Goal: Task Accomplishment & Management: Use online tool/utility

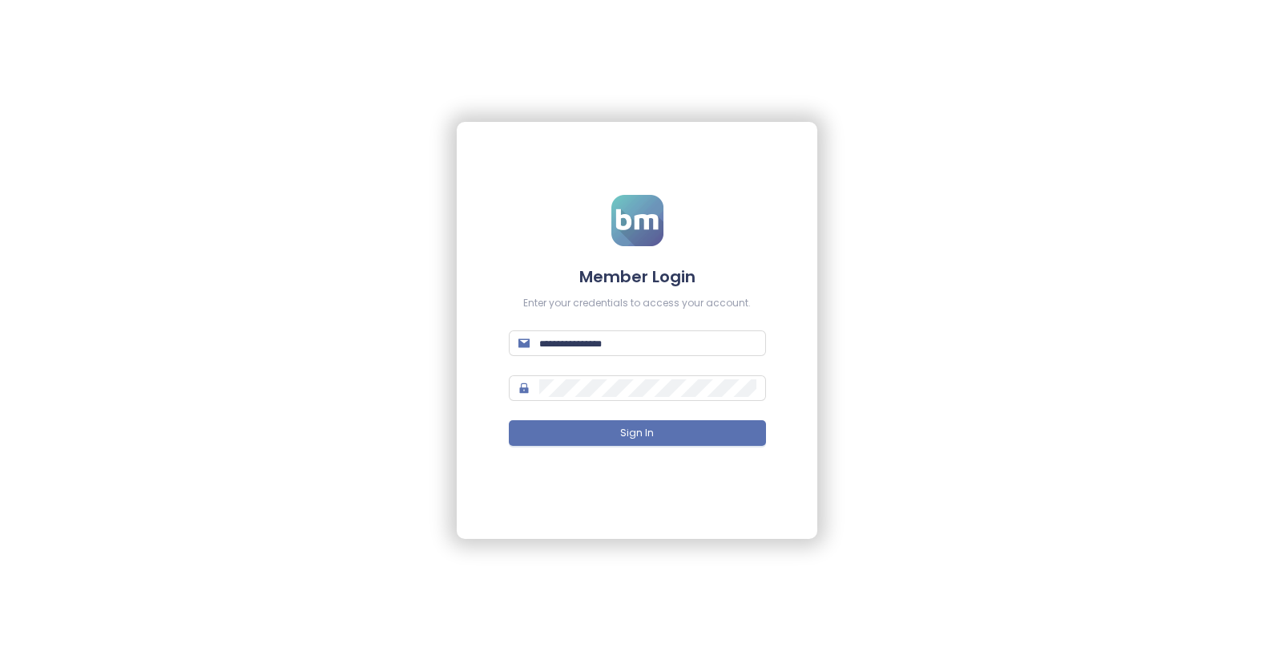
type input "**********"
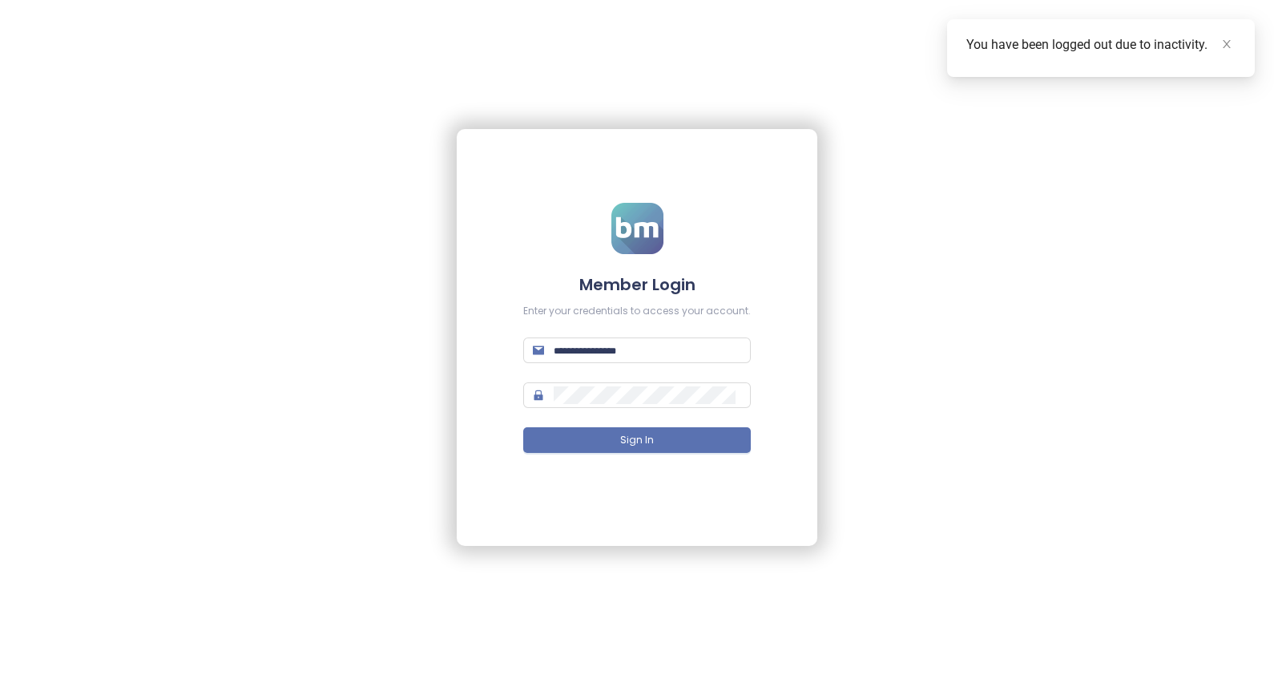
type input "**********"
click at [625, 438] on span "Sign In" at bounding box center [637, 440] width 34 height 15
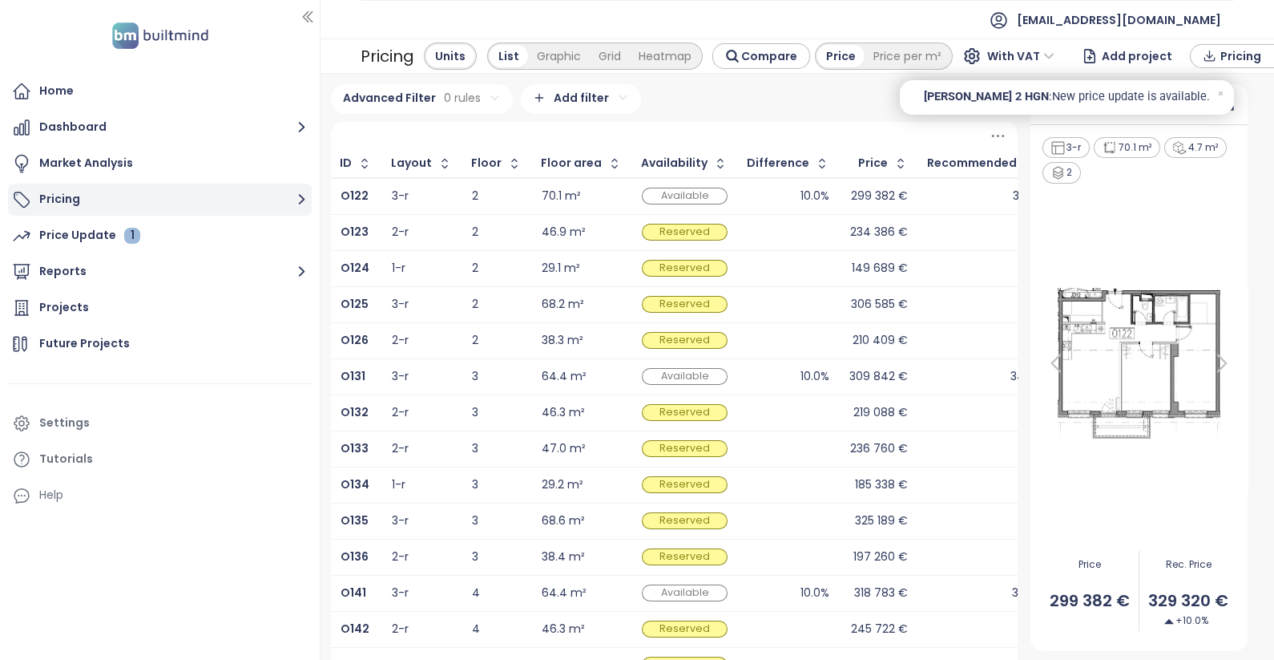
click at [66, 194] on button "Pricing" at bounding box center [160, 200] width 304 height 32
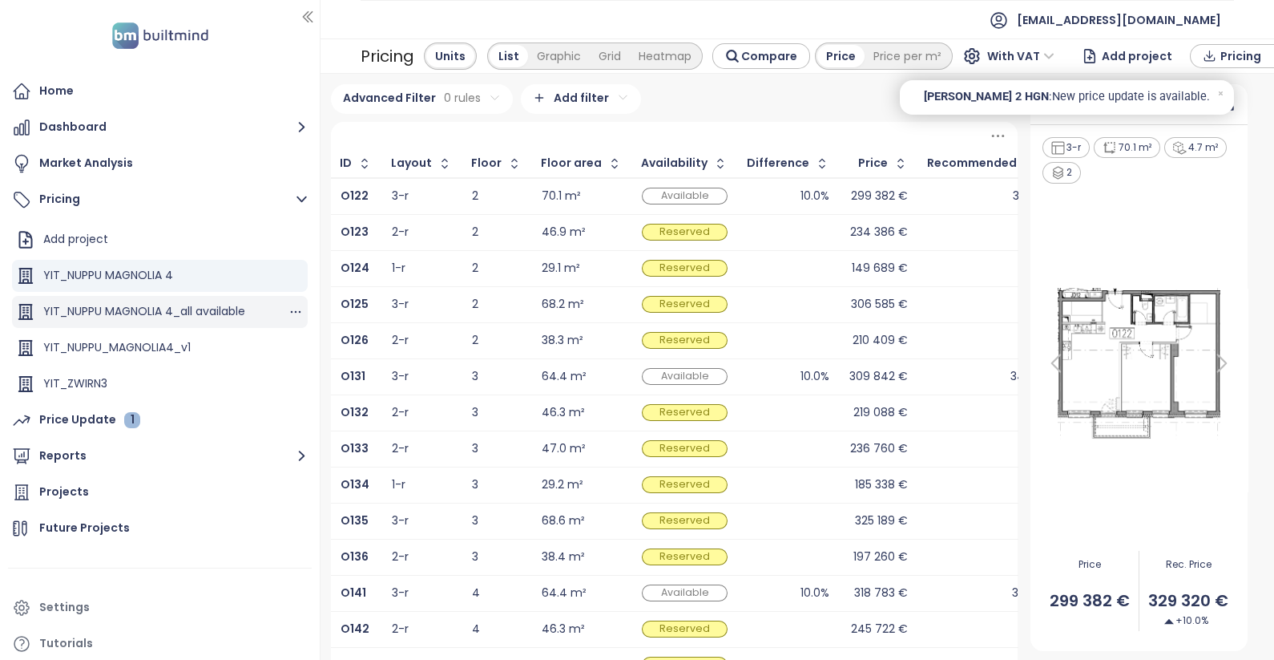
click at [180, 320] on div "YIT_NUPPU MAGNOLIA 4_all available" at bounding box center [144, 311] width 202 height 20
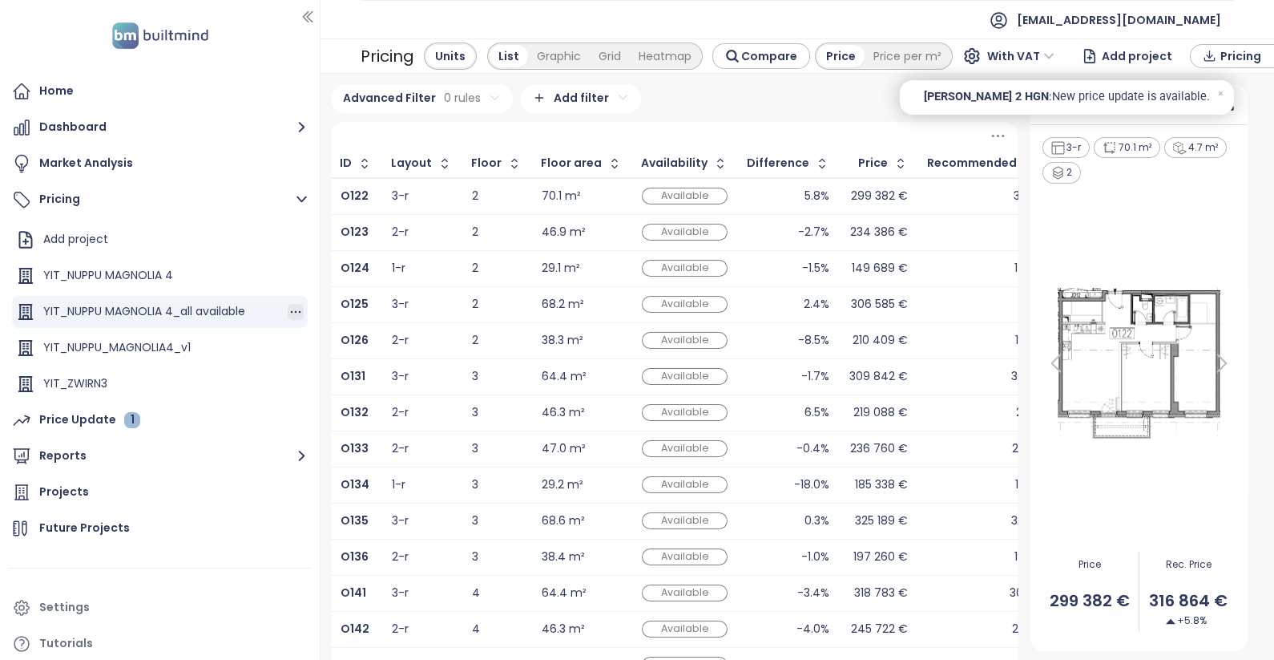
click at [288, 308] on icon "button" at bounding box center [296, 312] width 16 height 16
click at [337, 261] on button "Edit" at bounding box center [336, 258] width 71 height 20
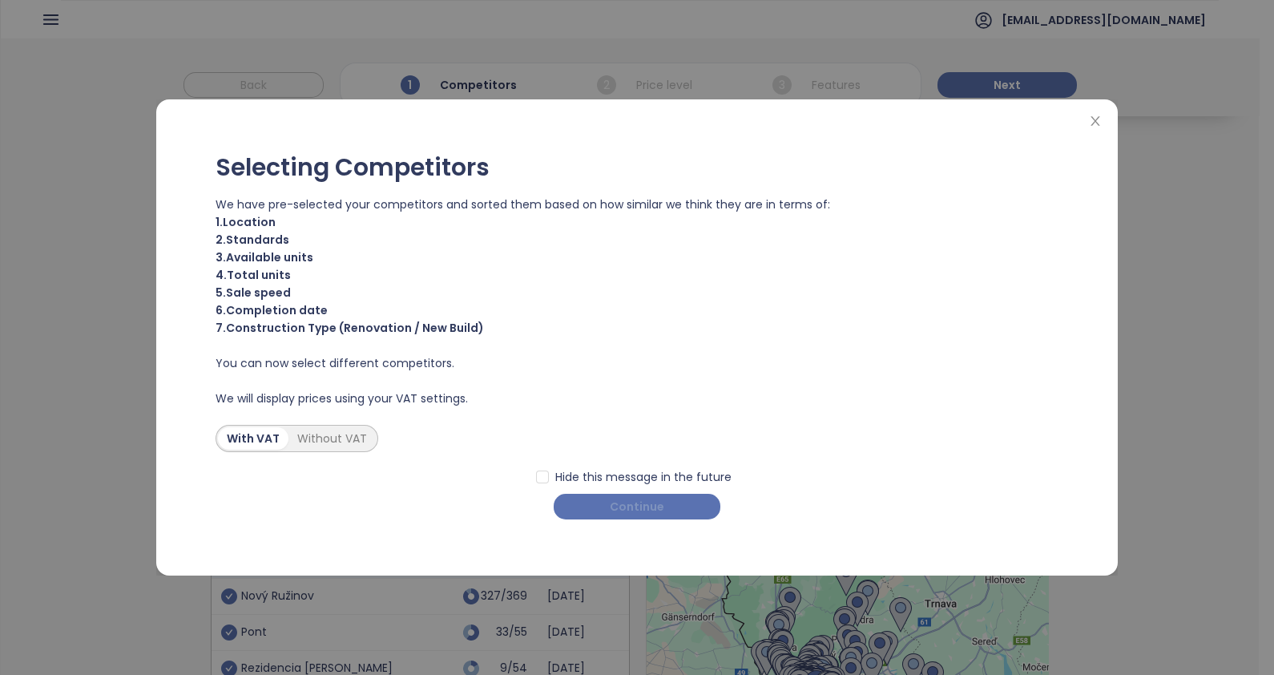
click at [621, 505] on span "Continue" at bounding box center [637, 507] width 55 height 18
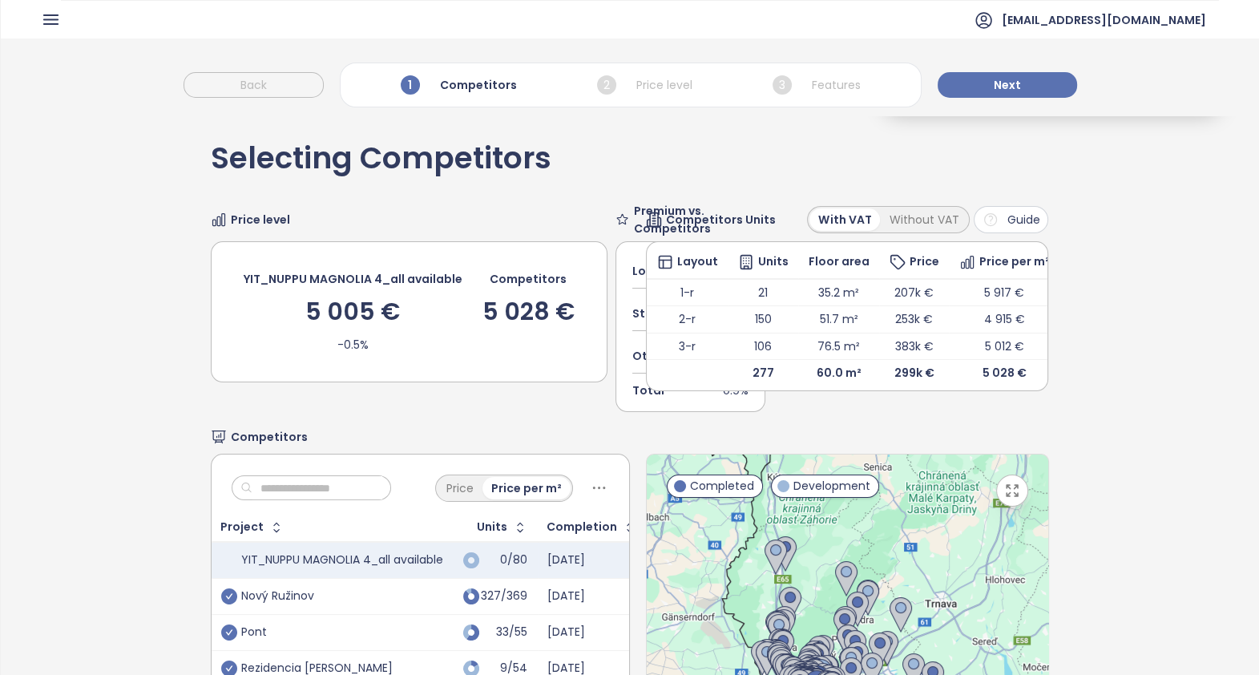
click at [1181, 365] on div "Selecting Competitors Price level YIT_NUPPU MAGNOLIA 4_all available 5 005 € -0…" at bounding box center [630, 498] width 1258 height 767
click at [1026, 98] on div "Back 1 Competitors 2 Price level 3 Features Next" at bounding box center [630, 76] width 1258 height 77
click at [994, 81] on span "Next" at bounding box center [1007, 85] width 27 height 18
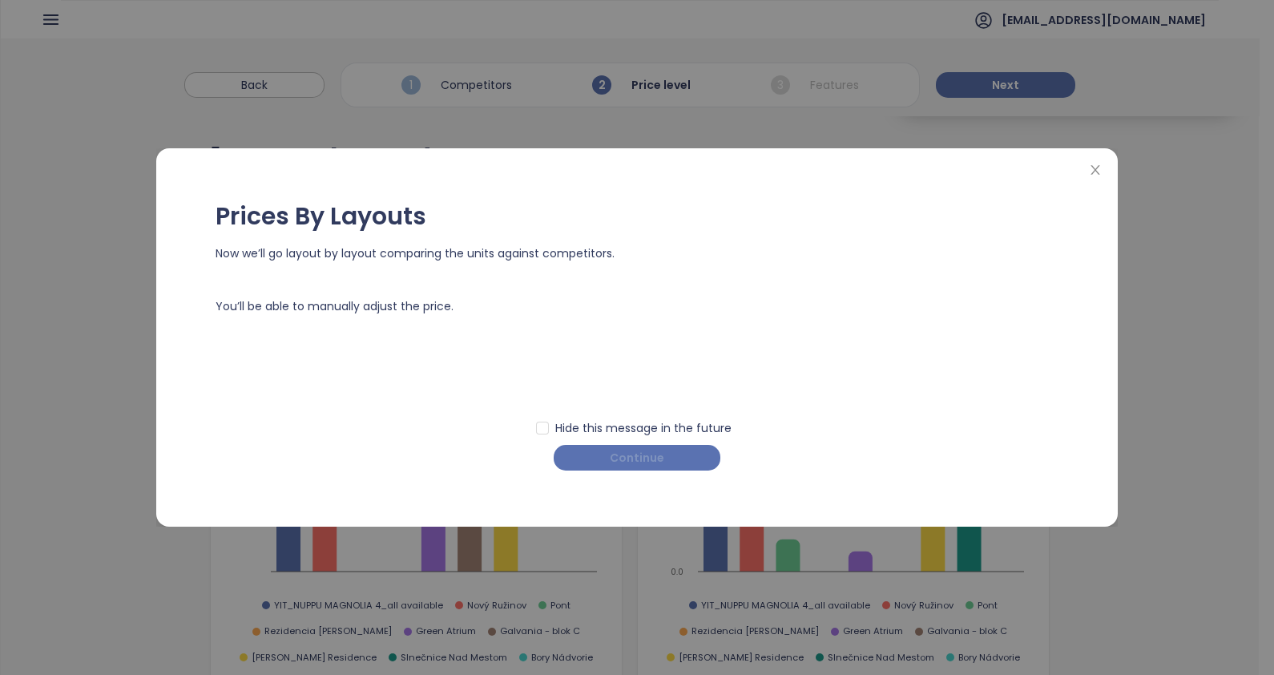
click at [640, 458] on span "Continue" at bounding box center [637, 458] width 55 height 18
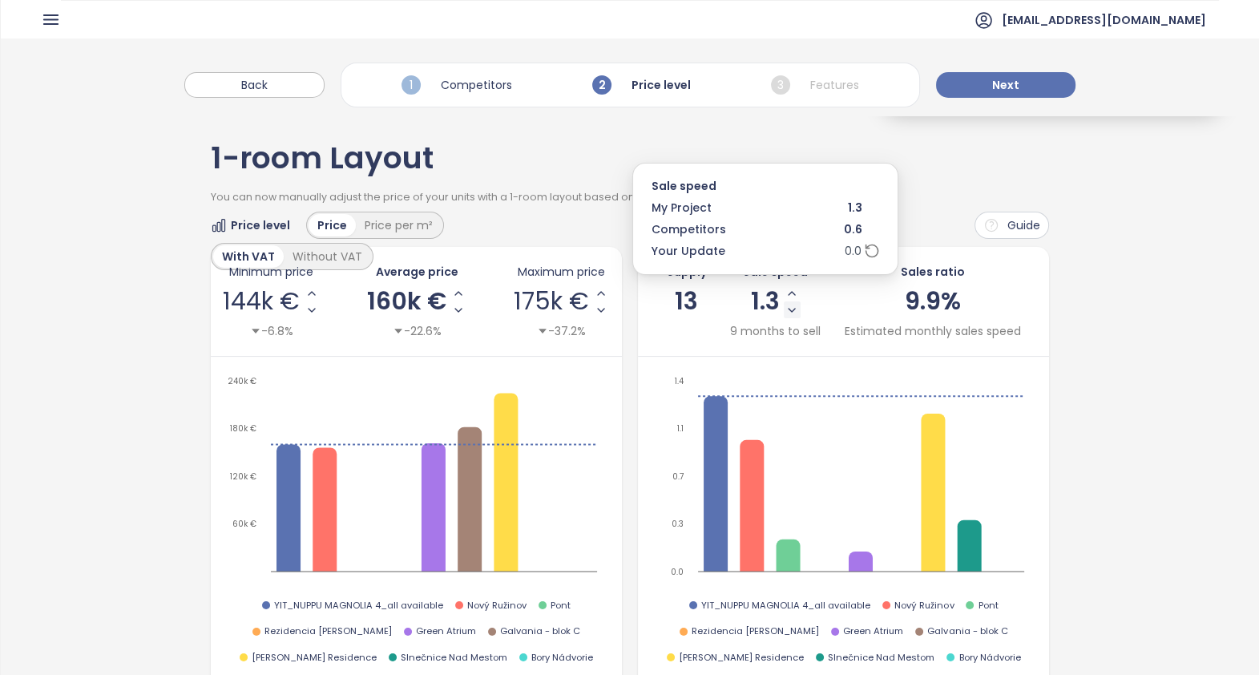
click at [784, 301] on button "Decrease Sale Speed - Monthly" at bounding box center [792, 309] width 17 height 17
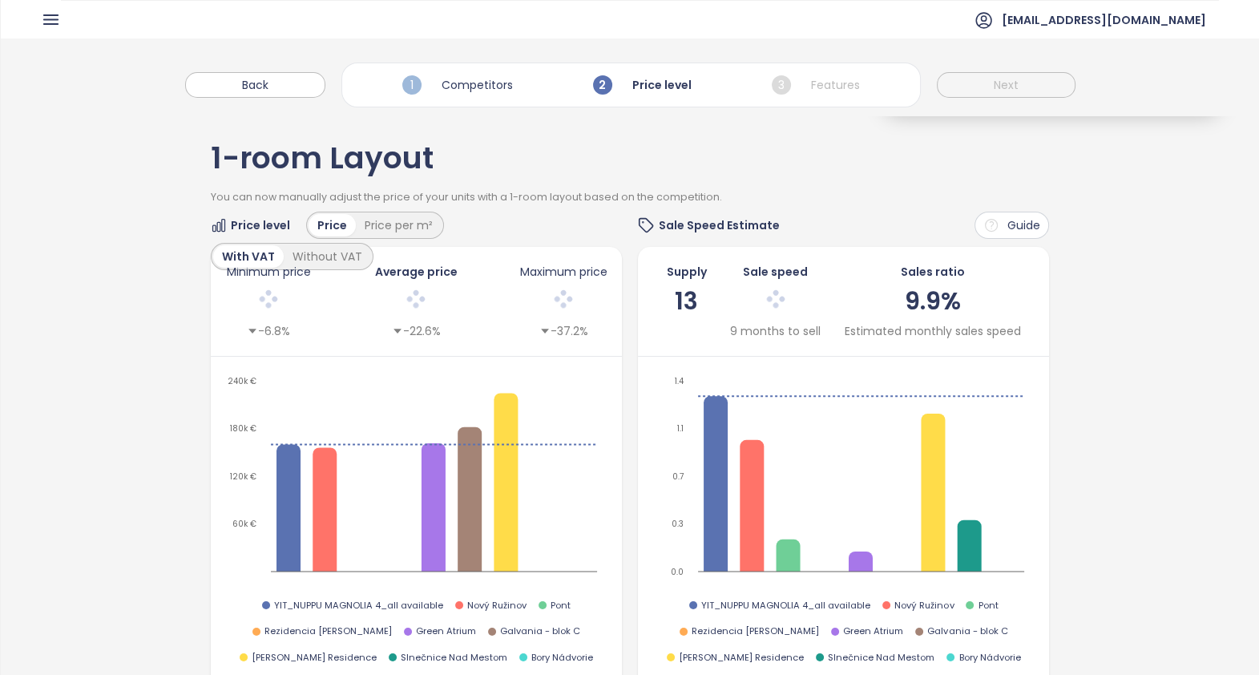
click at [783, 309] on div at bounding box center [775, 302] width 92 height 34
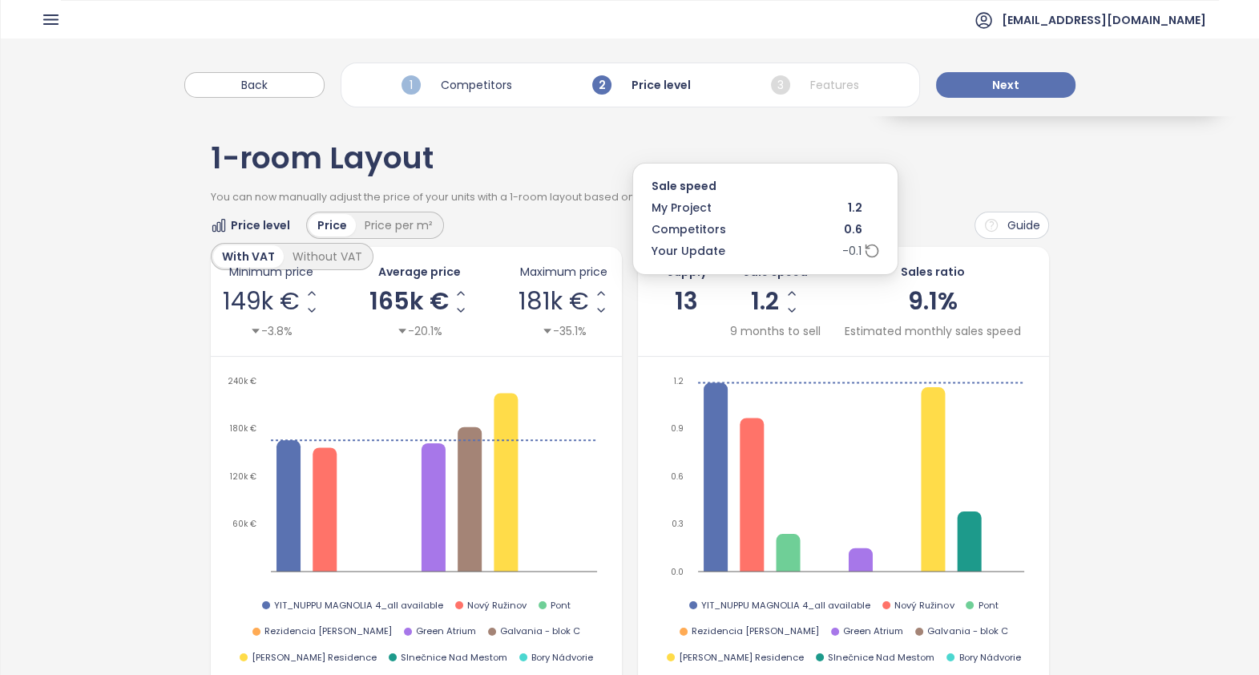
click at [789, 309] on icon "Decrease Sale Speed - Monthly" at bounding box center [792, 310] width 6 height 3
click at [783, 309] on icon "Decrease Sale Speed - Monthly" at bounding box center [789, 310] width 13 height 13
click at [786, 309] on icon "Decrease Sale Speed - Monthly" at bounding box center [792, 310] width 13 height 13
click at [793, 309] on icon "Decrease Sale Speed - Monthly" at bounding box center [796, 310] width 6 height 3
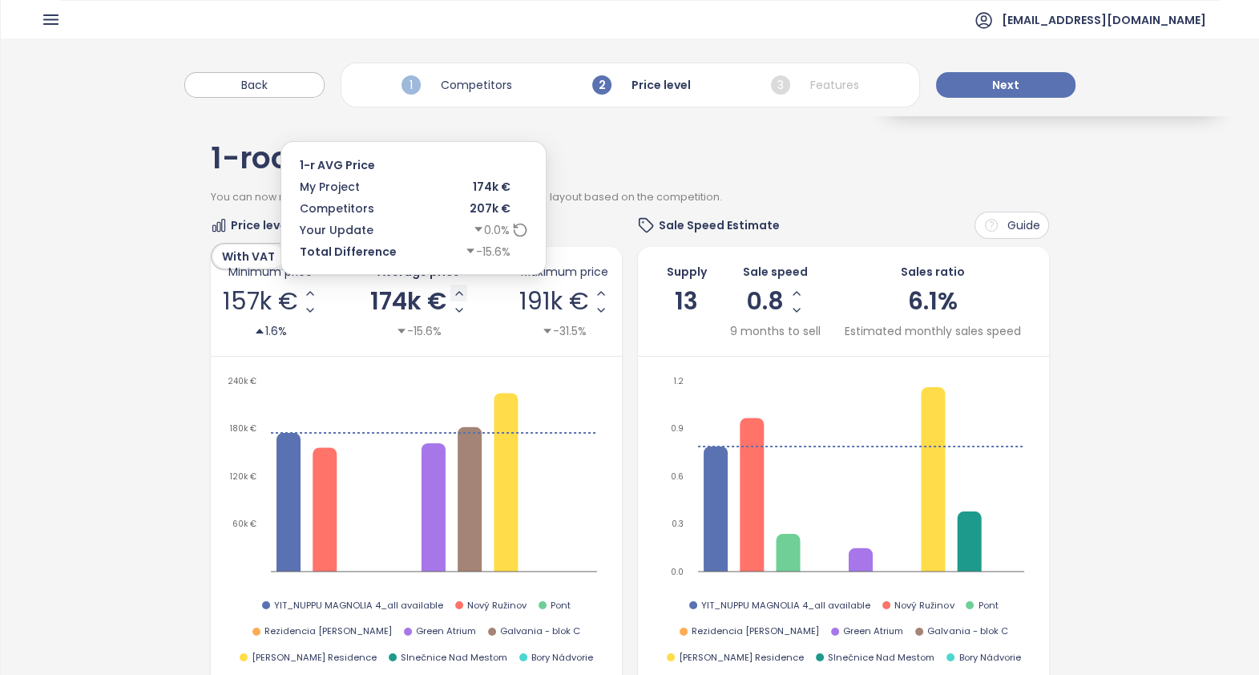
click at [454, 295] on icon "Increase AVG Price" at bounding box center [459, 293] width 13 height 13
click at [454, 295] on icon "Increase AVG Price" at bounding box center [458, 293] width 13 height 13
click at [453, 293] on icon "Increase AVG Price" at bounding box center [456, 293] width 6 height 3
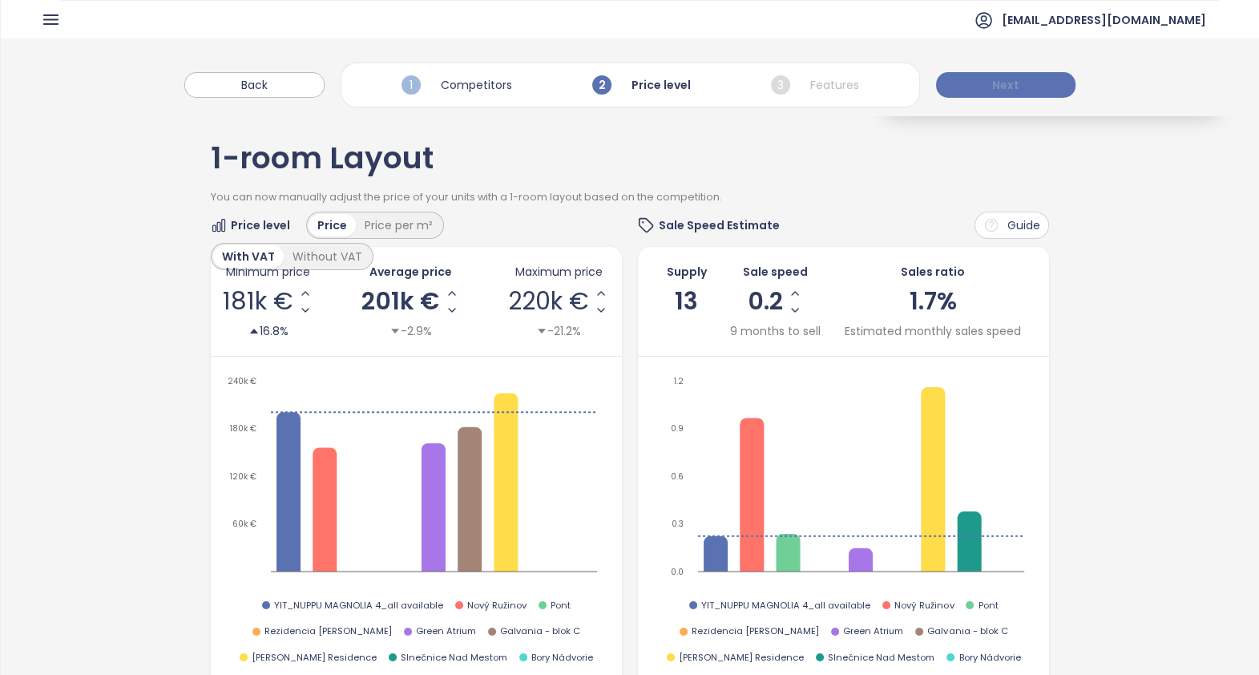
click at [999, 82] on span "Next" at bounding box center [1005, 85] width 27 height 18
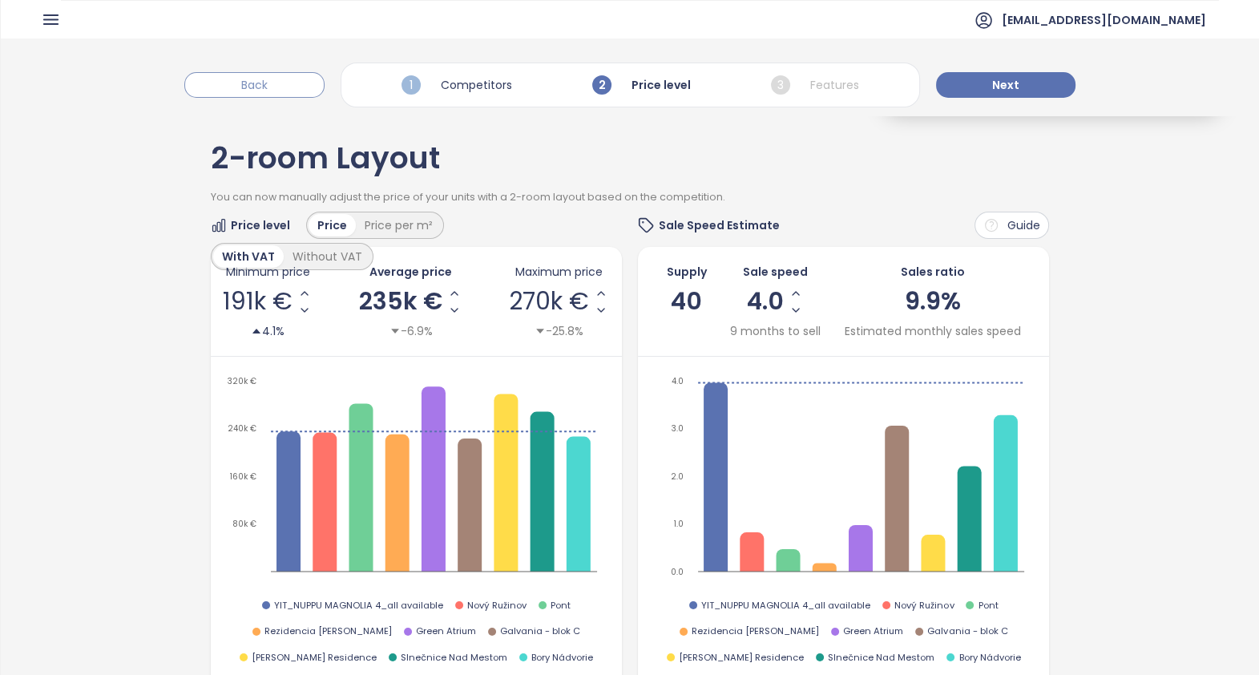
click at [214, 78] on button "Back" at bounding box center [254, 85] width 140 height 26
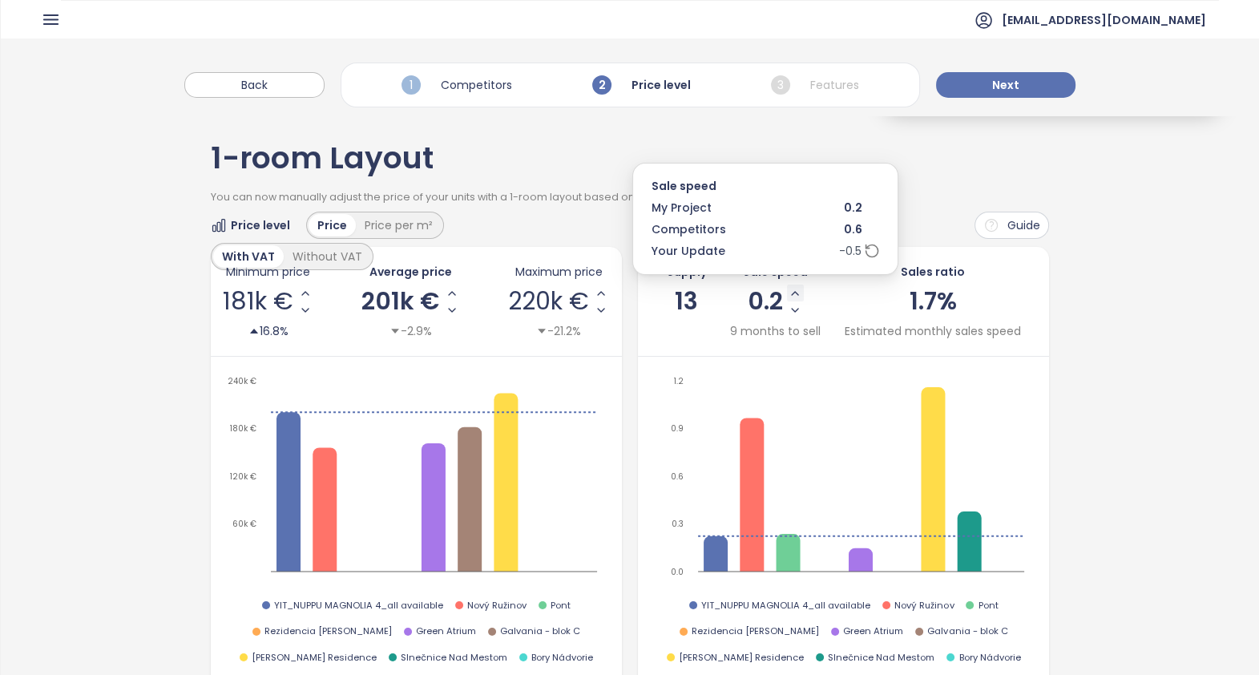
click at [792, 293] on icon "Increase Sale Speed - Monthly" at bounding box center [795, 293] width 6 height 3
click at [793, 293] on icon "Increase Sale Speed - Monthly" at bounding box center [796, 293] width 6 height 3
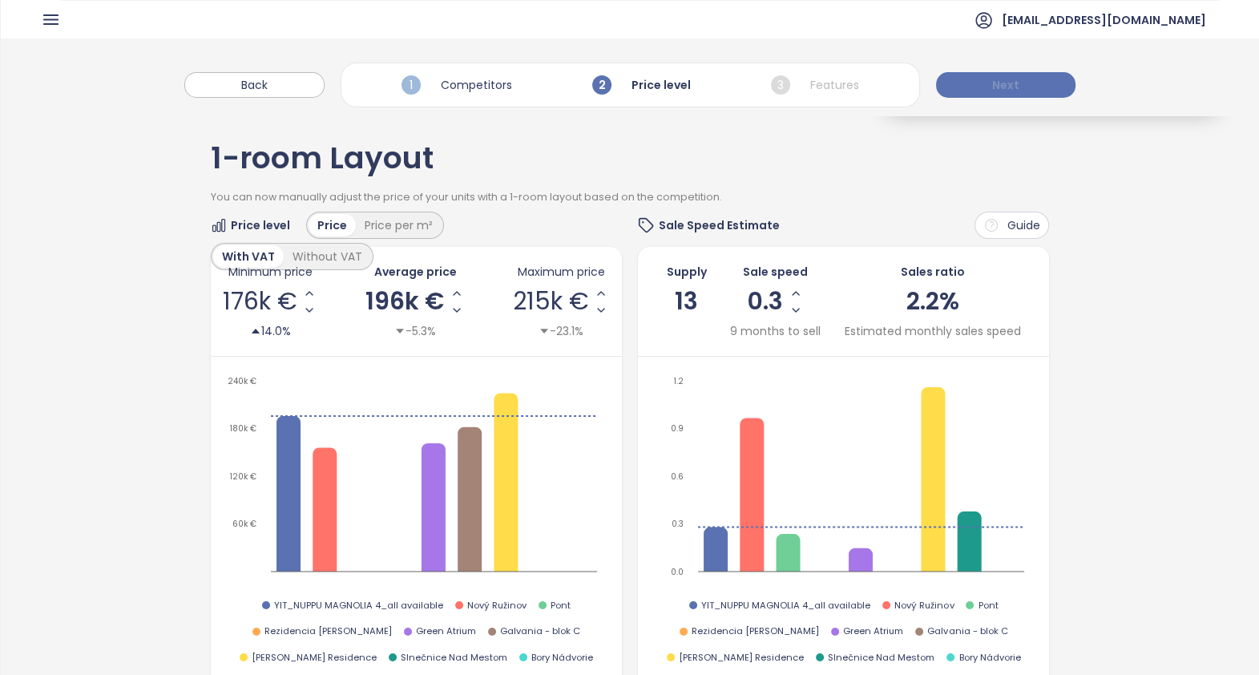
click at [1044, 84] on button "Next" at bounding box center [1005, 85] width 139 height 26
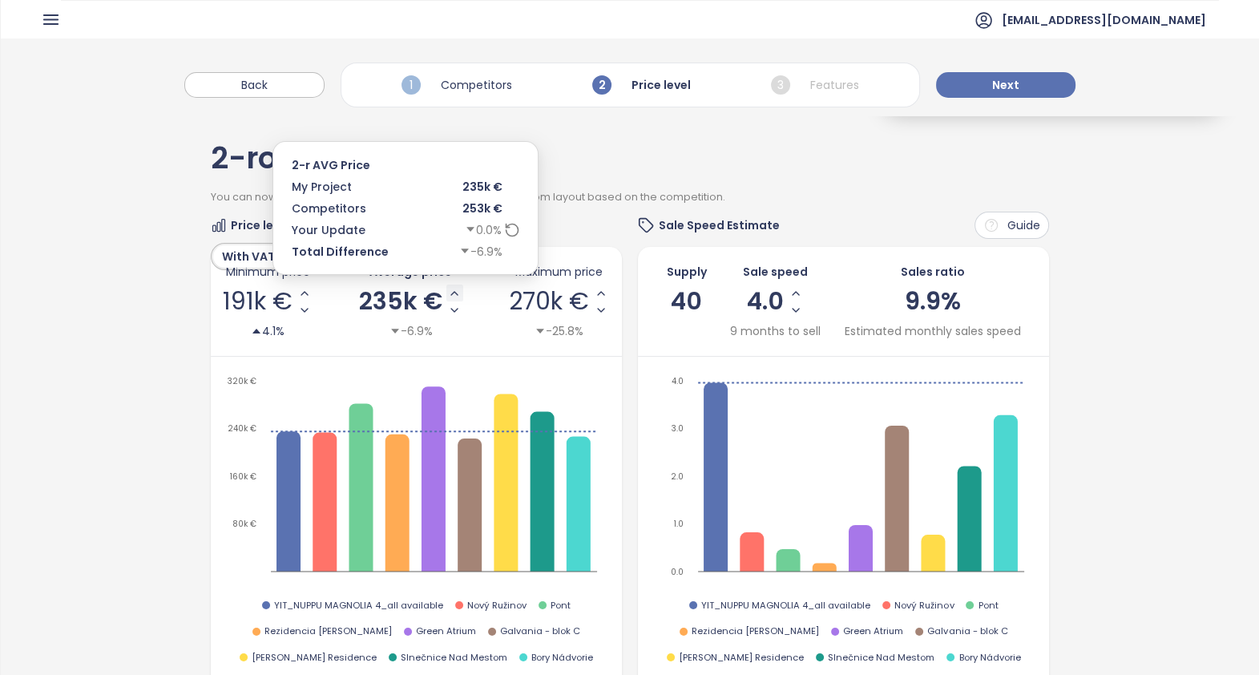
click at [448, 295] on icon "Increase AVG Price" at bounding box center [454, 293] width 13 height 13
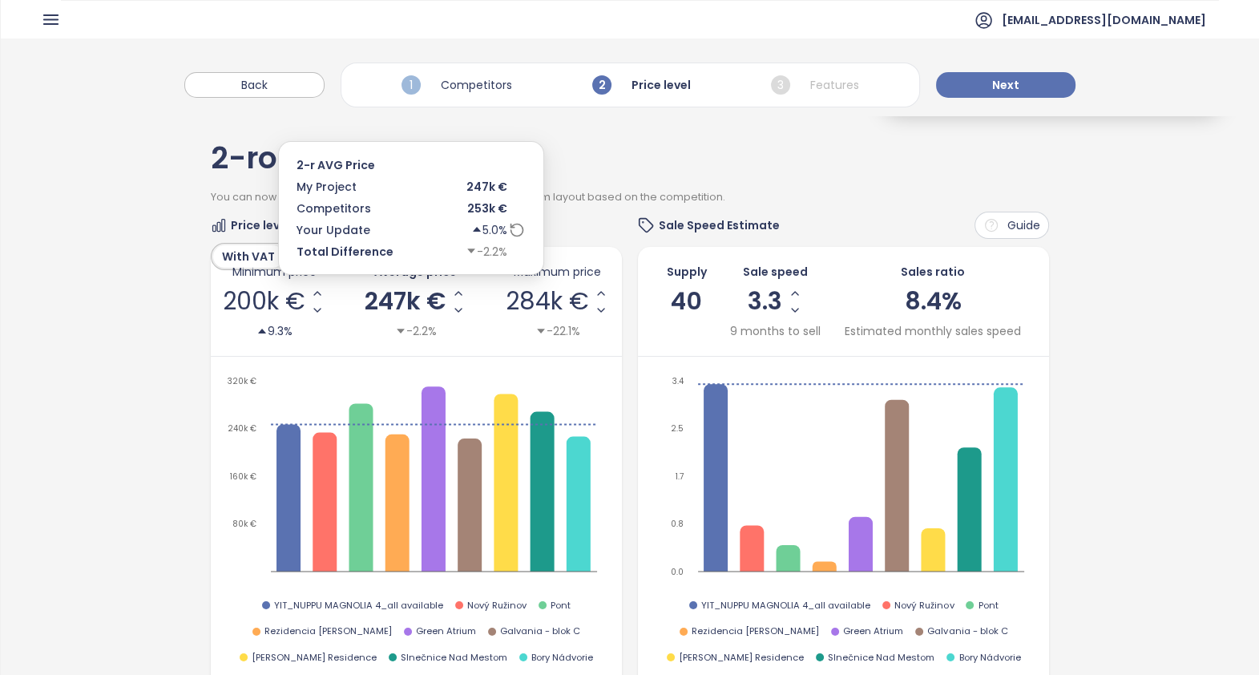
click at [444, 295] on div "247k €" at bounding box center [416, 302] width 102 height 34
click at [450, 293] on button "Increase AVG Price" at bounding box center [458, 293] width 17 height 17
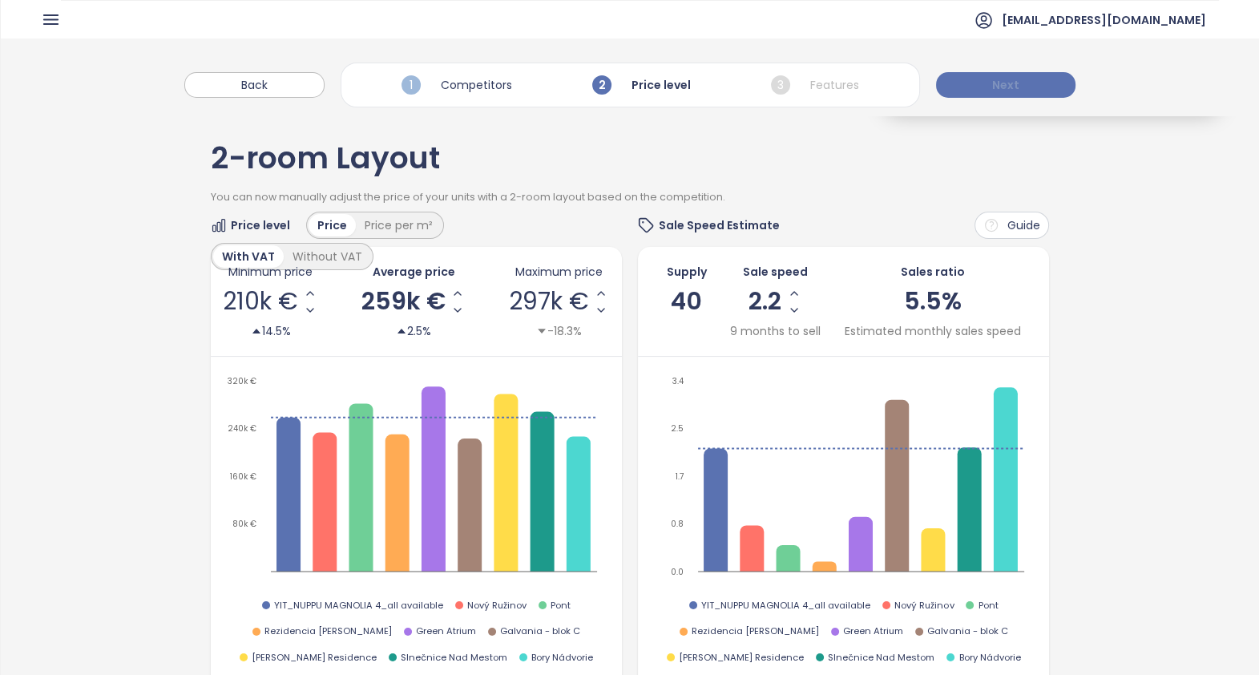
click at [1037, 87] on button "Next" at bounding box center [1005, 85] width 139 height 26
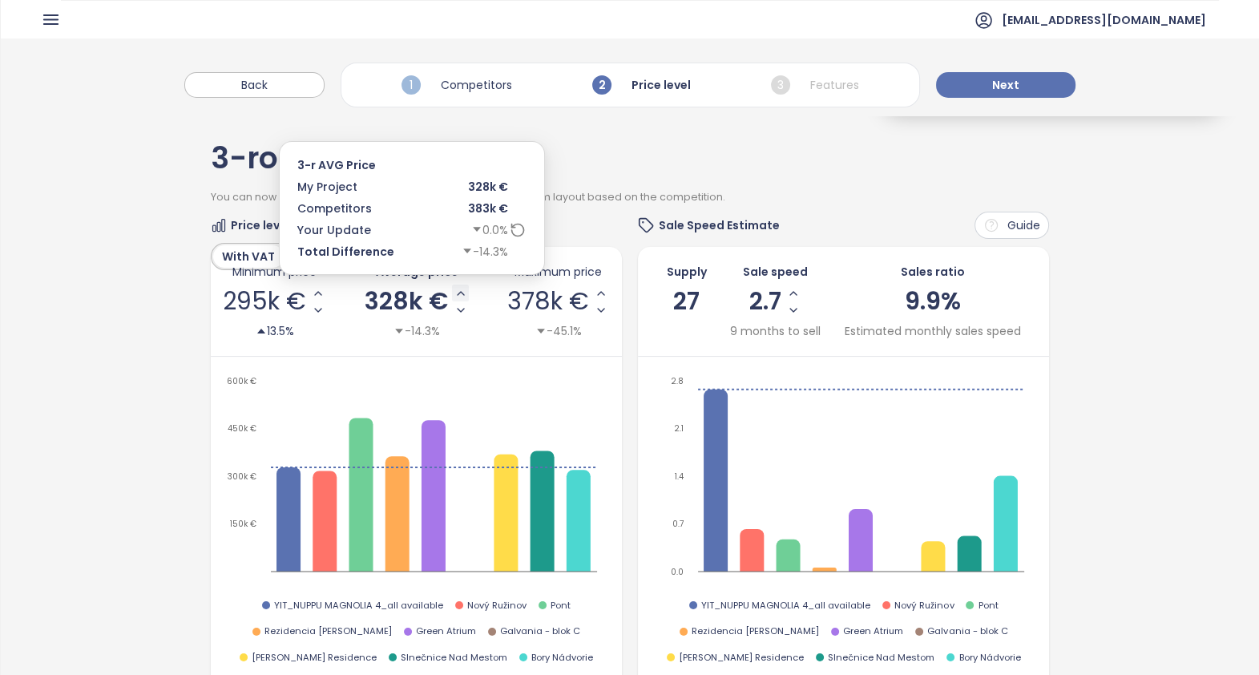
click at [454, 292] on icon "Increase AVG Price" at bounding box center [460, 293] width 13 height 13
click at [454, 292] on icon "Increase AVG Price" at bounding box center [457, 293] width 6 height 3
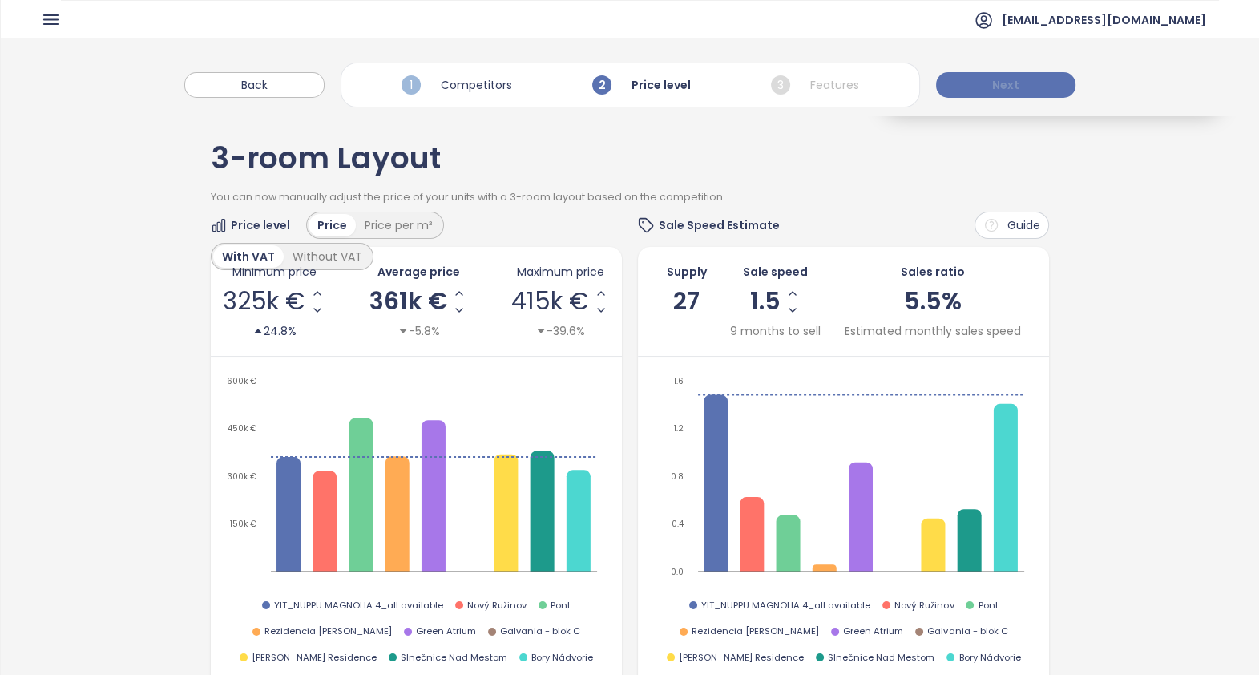
click at [1018, 88] on button "Next" at bounding box center [1005, 85] width 139 height 26
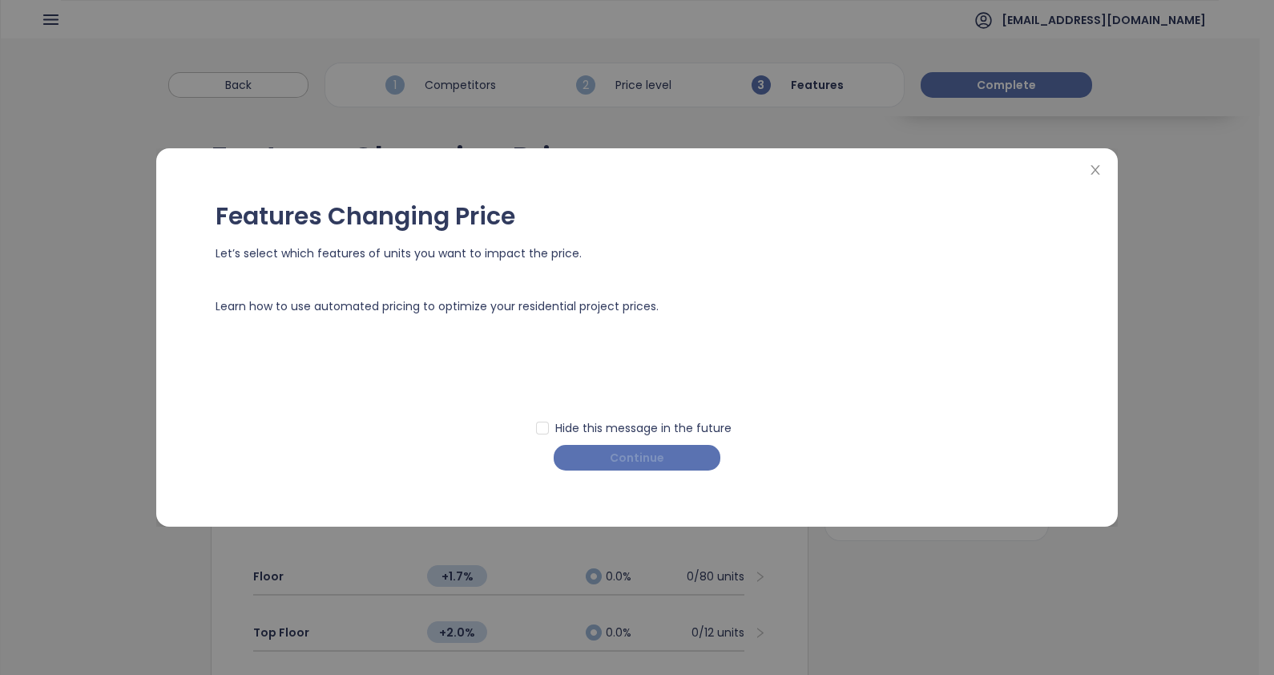
click at [650, 459] on span "Continue" at bounding box center [637, 458] width 55 height 18
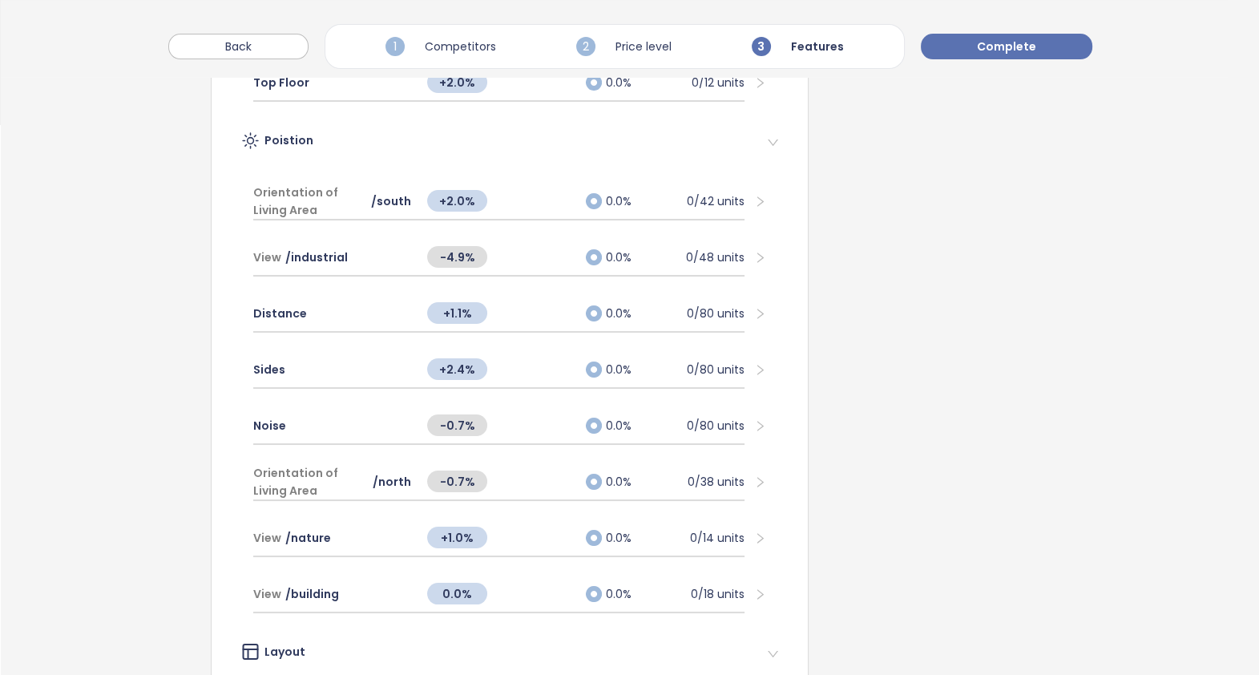
scroll to position [569, 0]
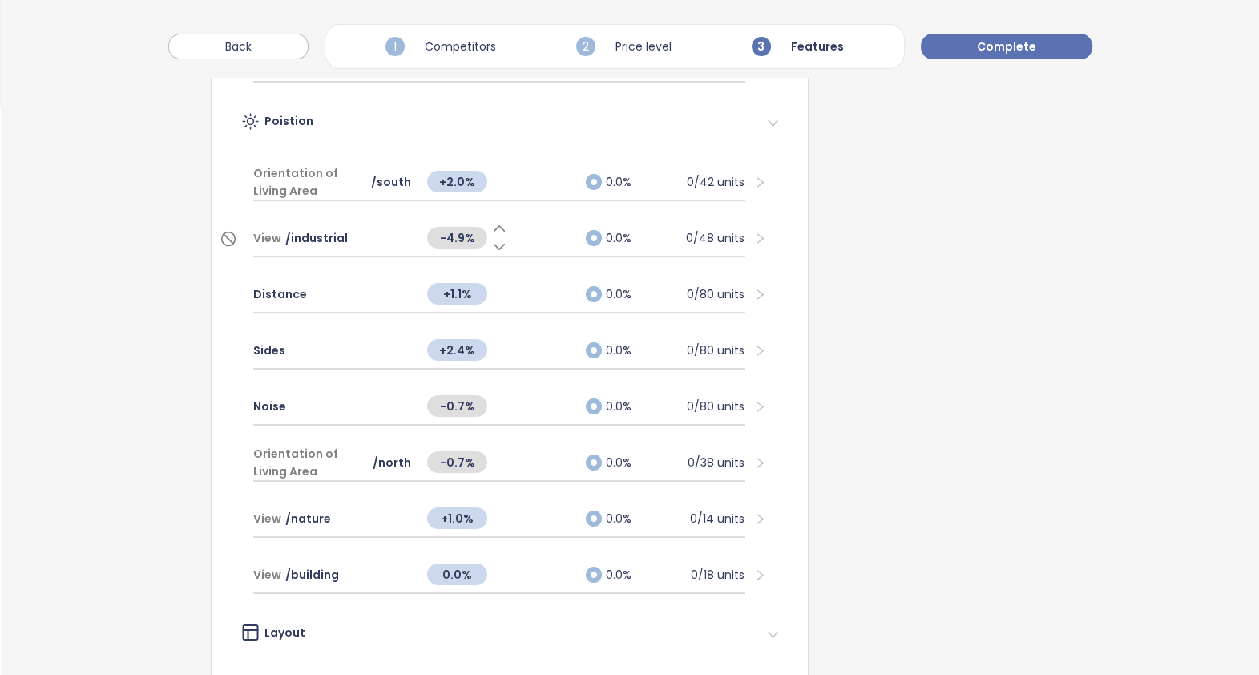
click at [497, 226] on icon at bounding box center [500, 228] width 10 height 5
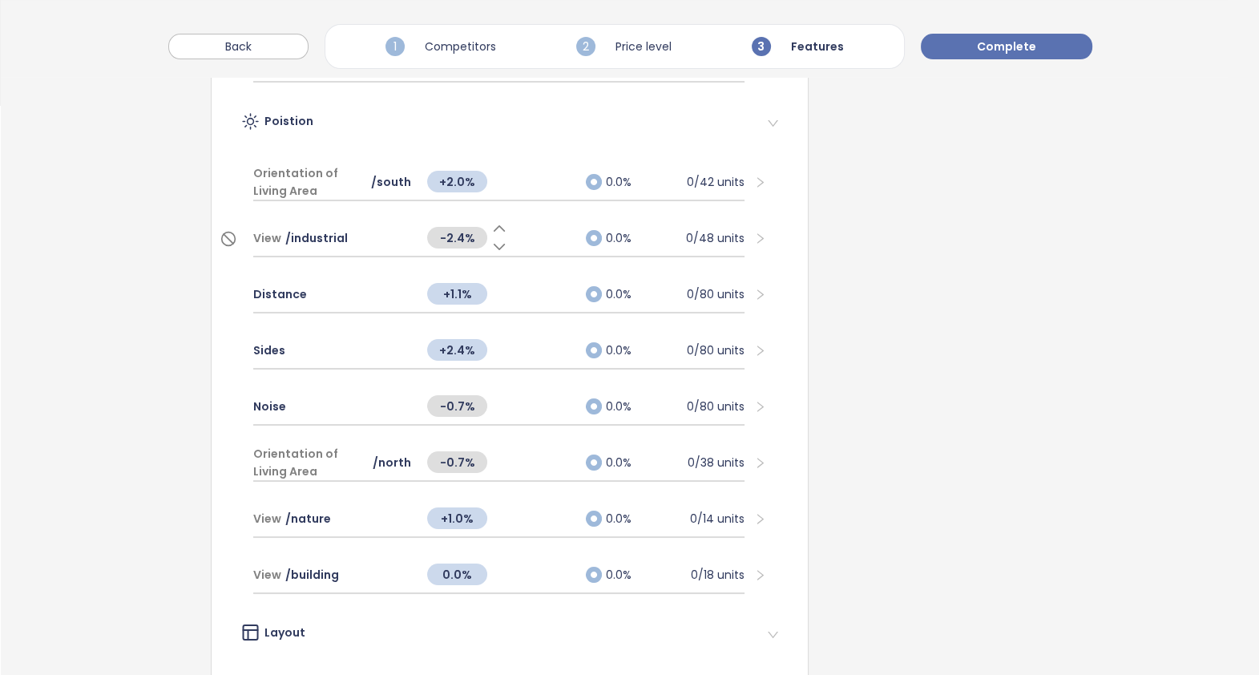
click at [497, 226] on icon at bounding box center [500, 228] width 10 height 5
click at [337, 229] on span "/ industrial" at bounding box center [316, 238] width 63 height 18
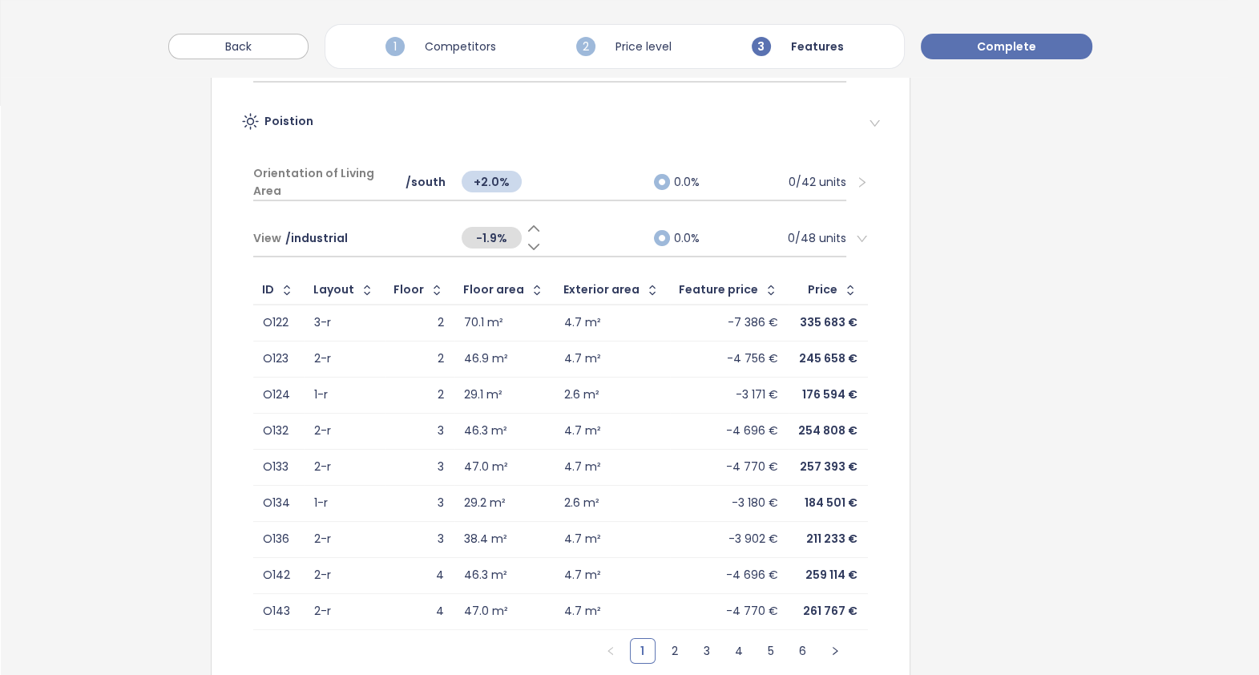
click at [511, 220] on div "-1.9%" at bounding box center [502, 237] width 80 height 34
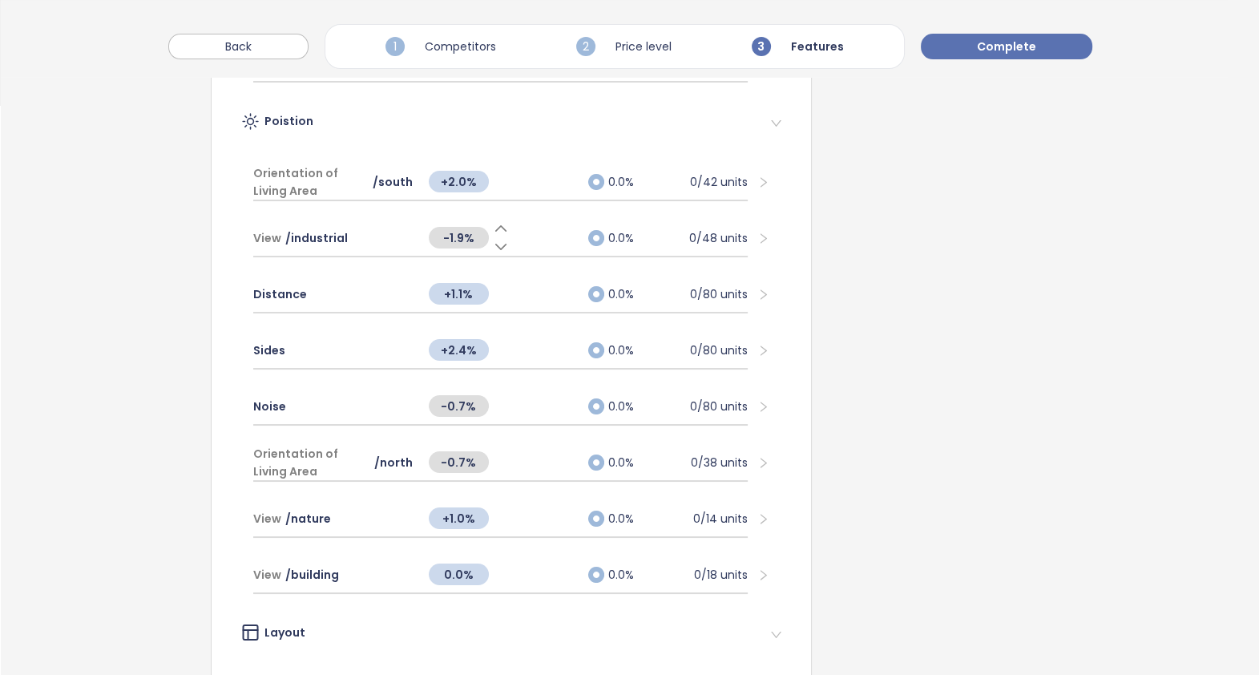
click at [496, 226] on icon at bounding box center [501, 228] width 10 height 5
click at [493, 228] on icon at bounding box center [501, 228] width 16 height 16
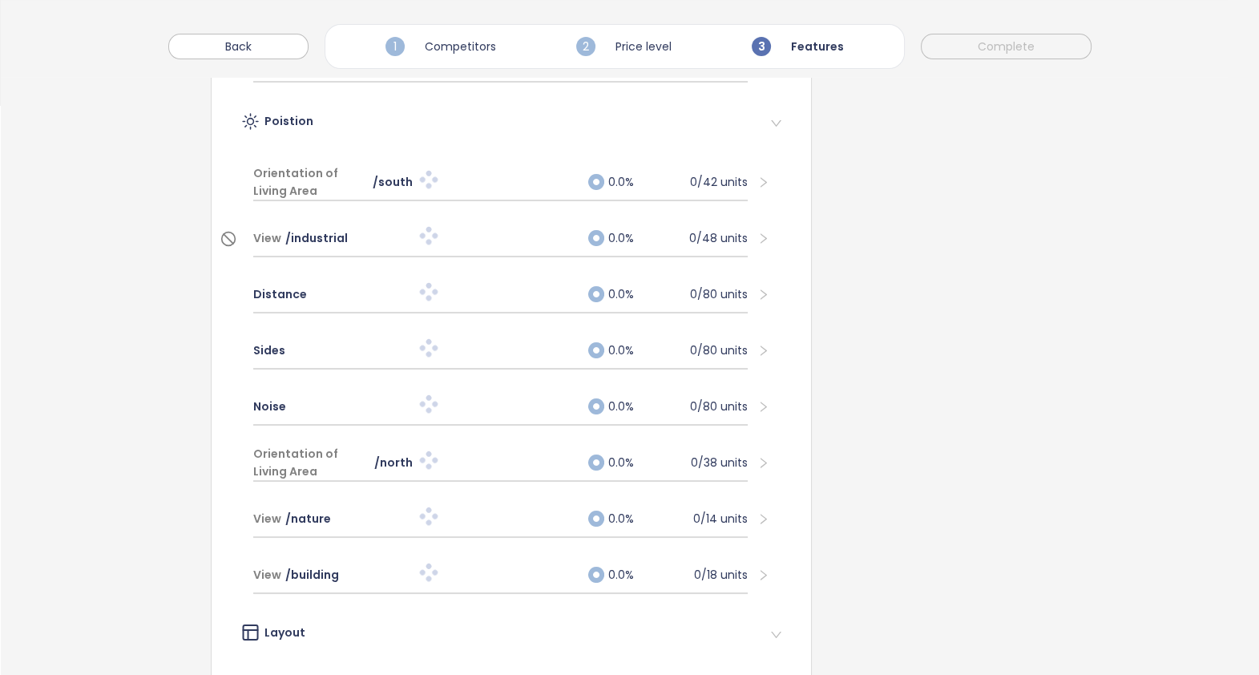
click at [369, 242] on div "View / industrial" at bounding box center [333, 237] width 160 height 35
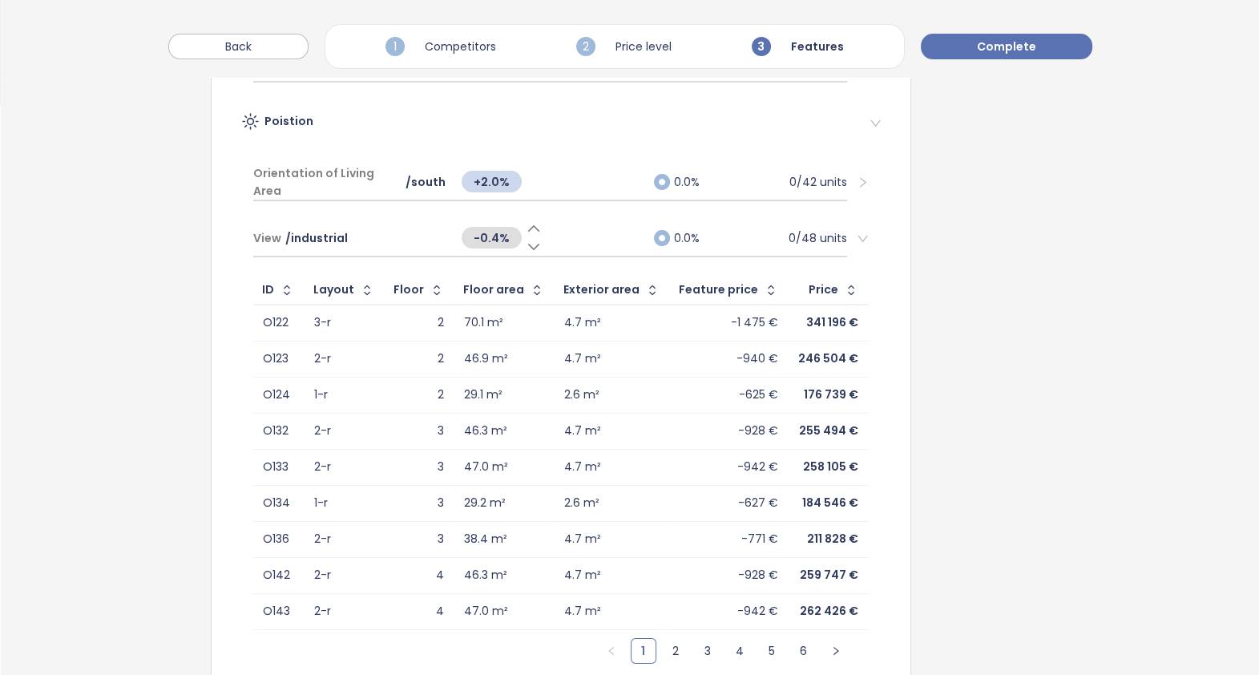
click at [526, 244] on icon at bounding box center [534, 247] width 16 height 16
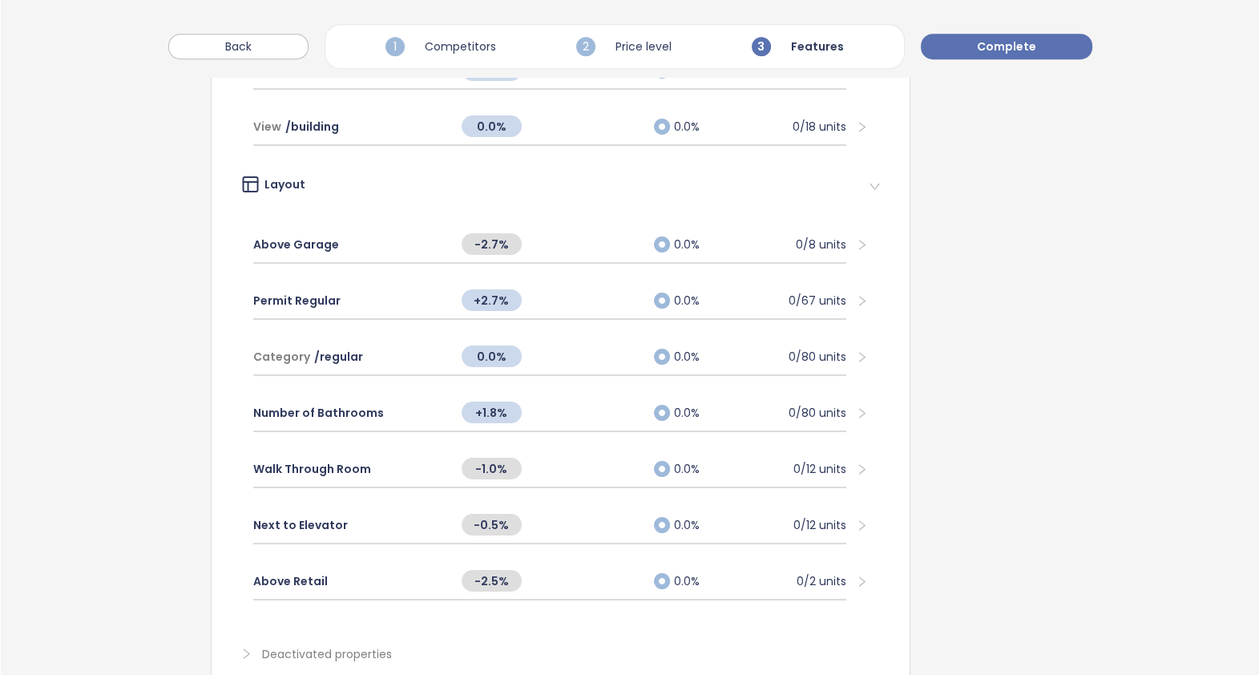
scroll to position [1462, 0]
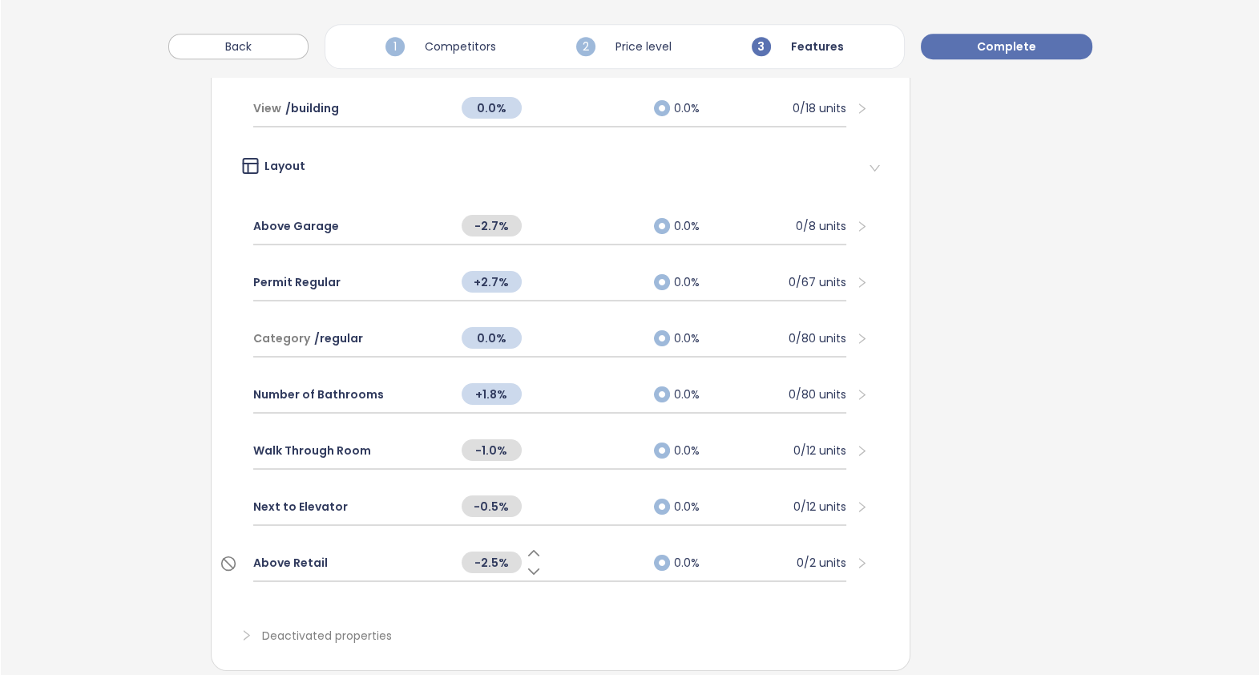
click at [526, 545] on icon at bounding box center [534, 553] width 16 height 16
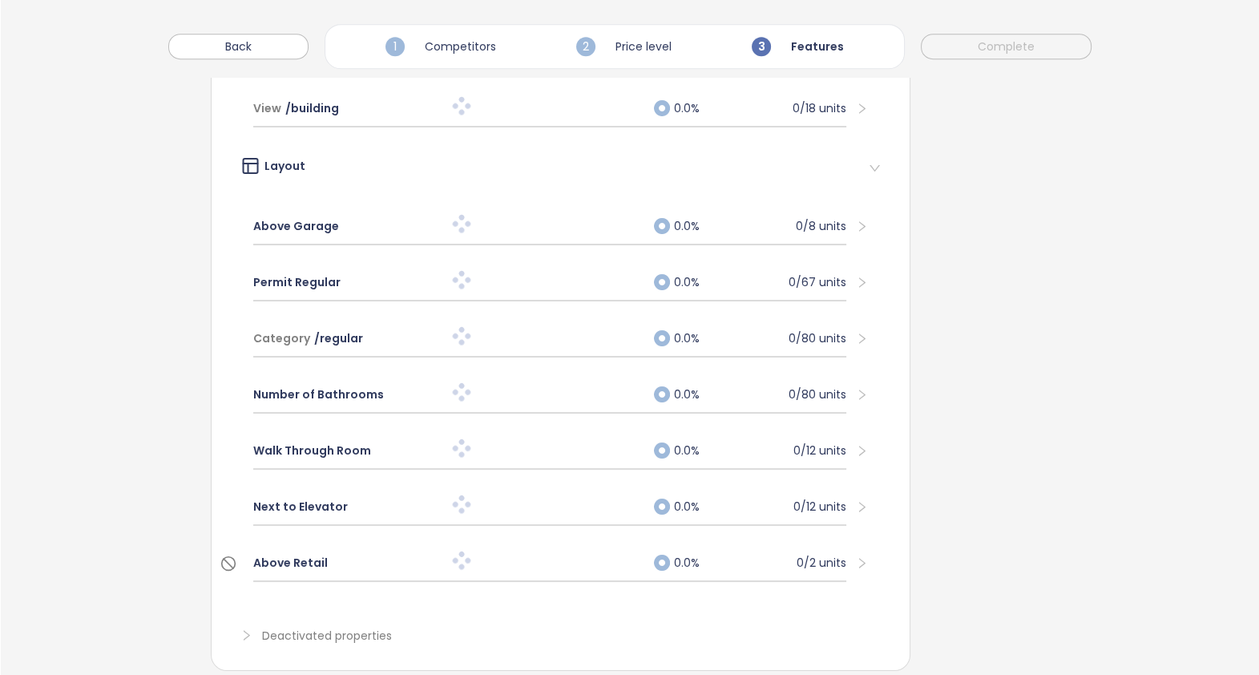
click at [370, 559] on div "Above Retail" at bounding box center [349, 562] width 192 height 35
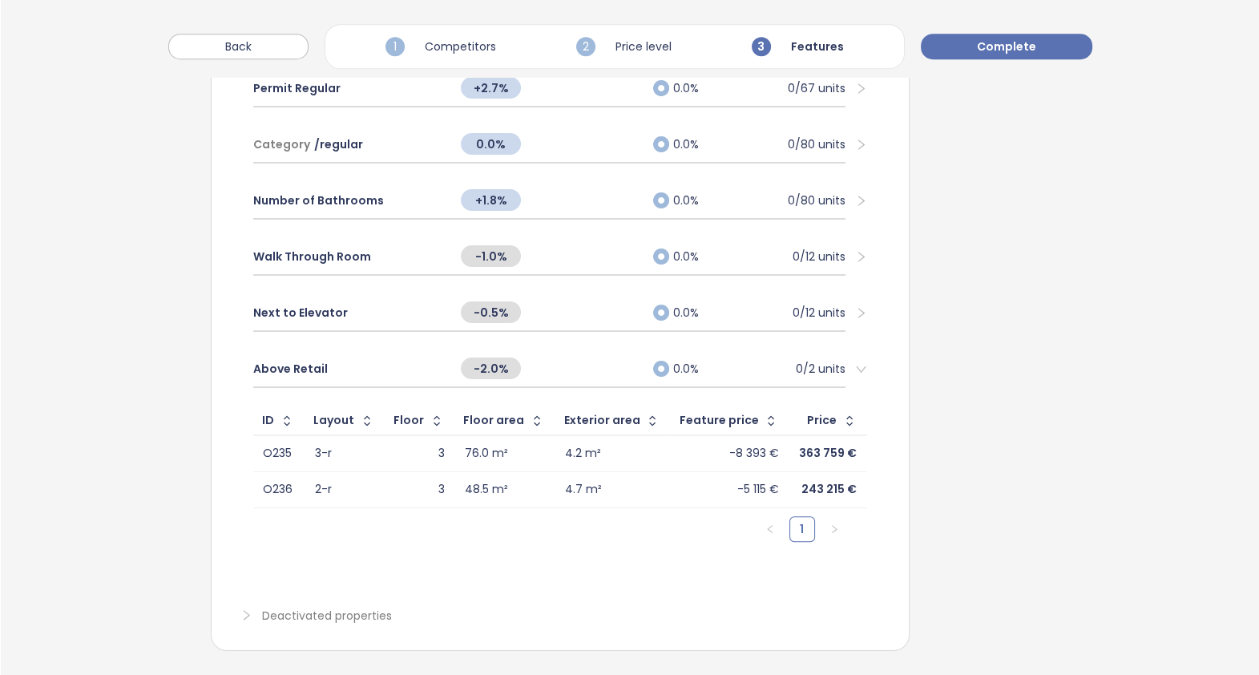
scroll to position [1666, 0]
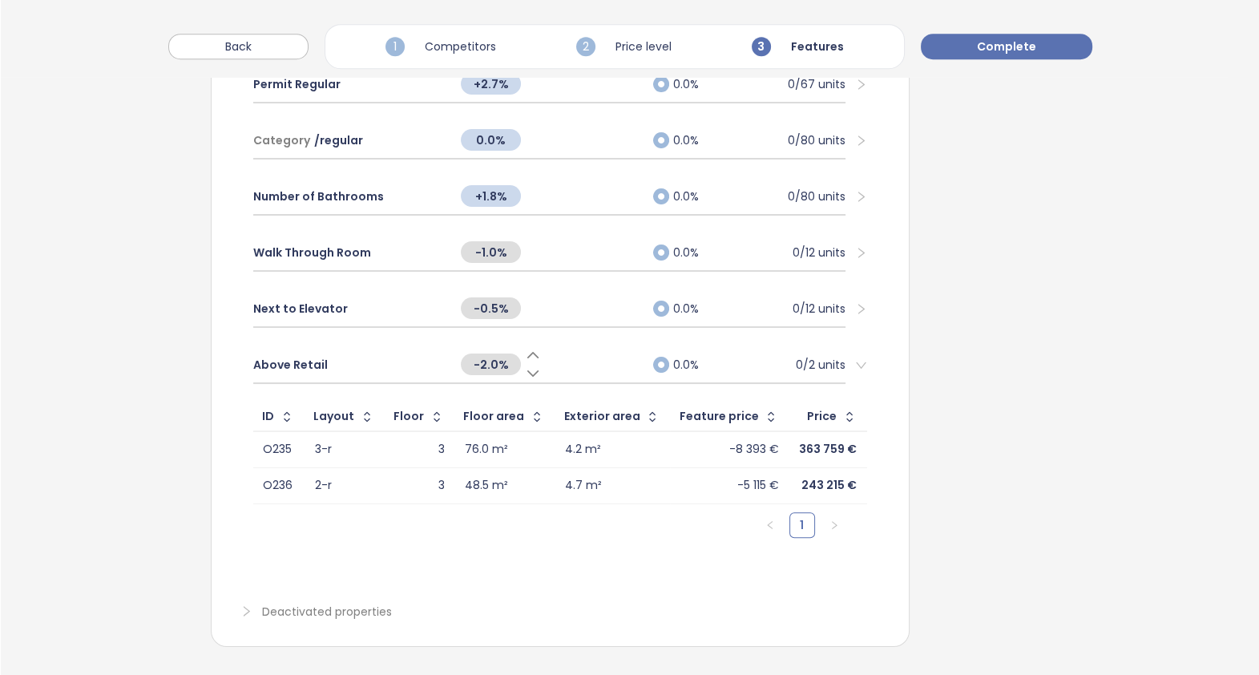
click at [525, 347] on icon at bounding box center [533, 355] width 16 height 16
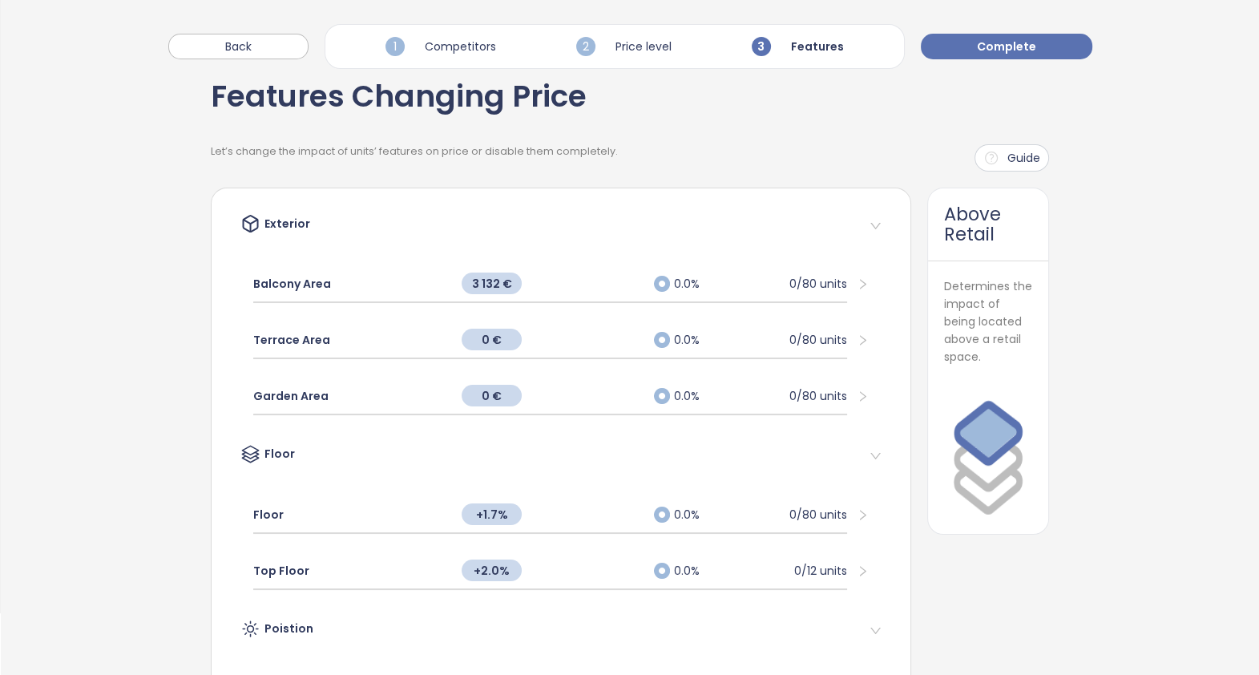
scroll to position [12, 0]
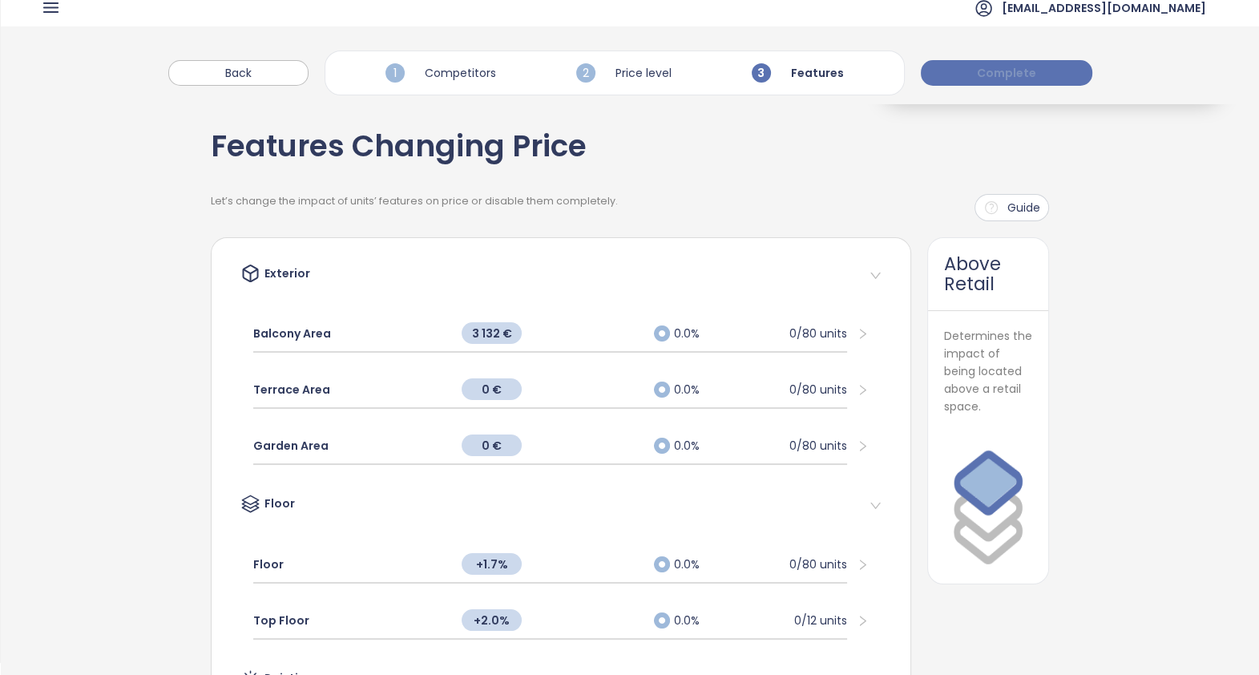
click at [1009, 68] on span "Complete" at bounding box center [1006, 73] width 59 height 18
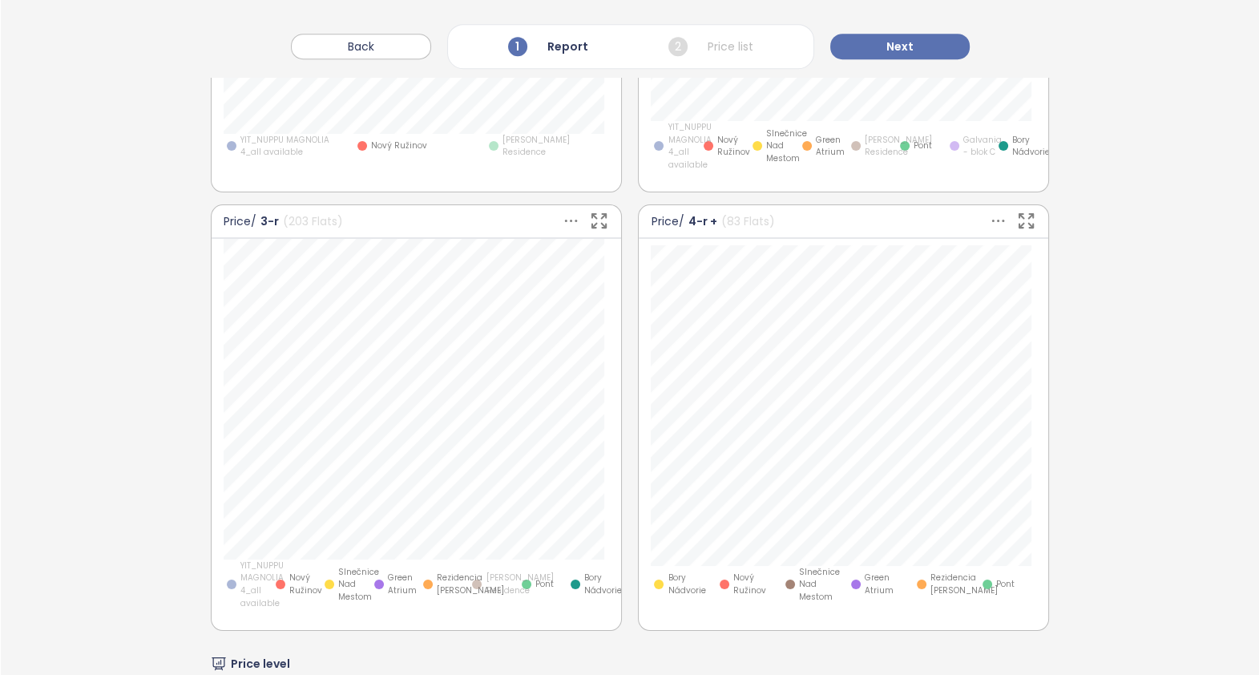
scroll to position [1473, 0]
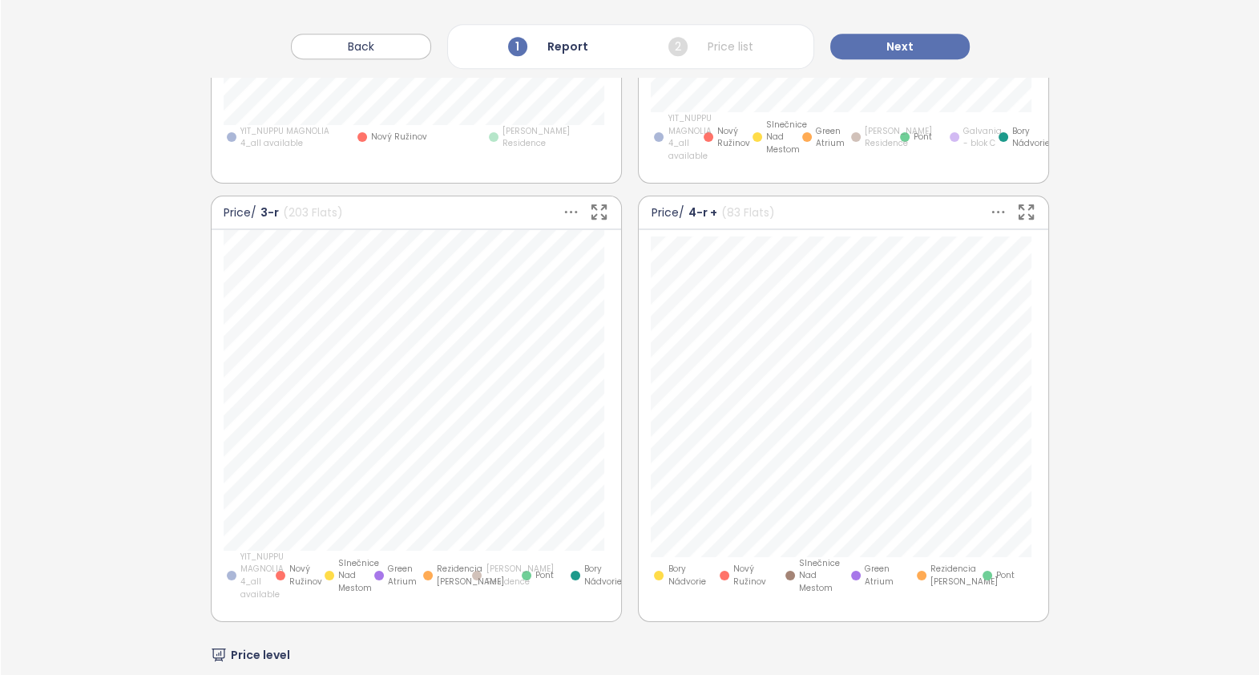
click at [255, 601] on span "YIT_NUPPU MAGNOLIA 4_all available" at bounding box center [261, 576] width 43 height 50
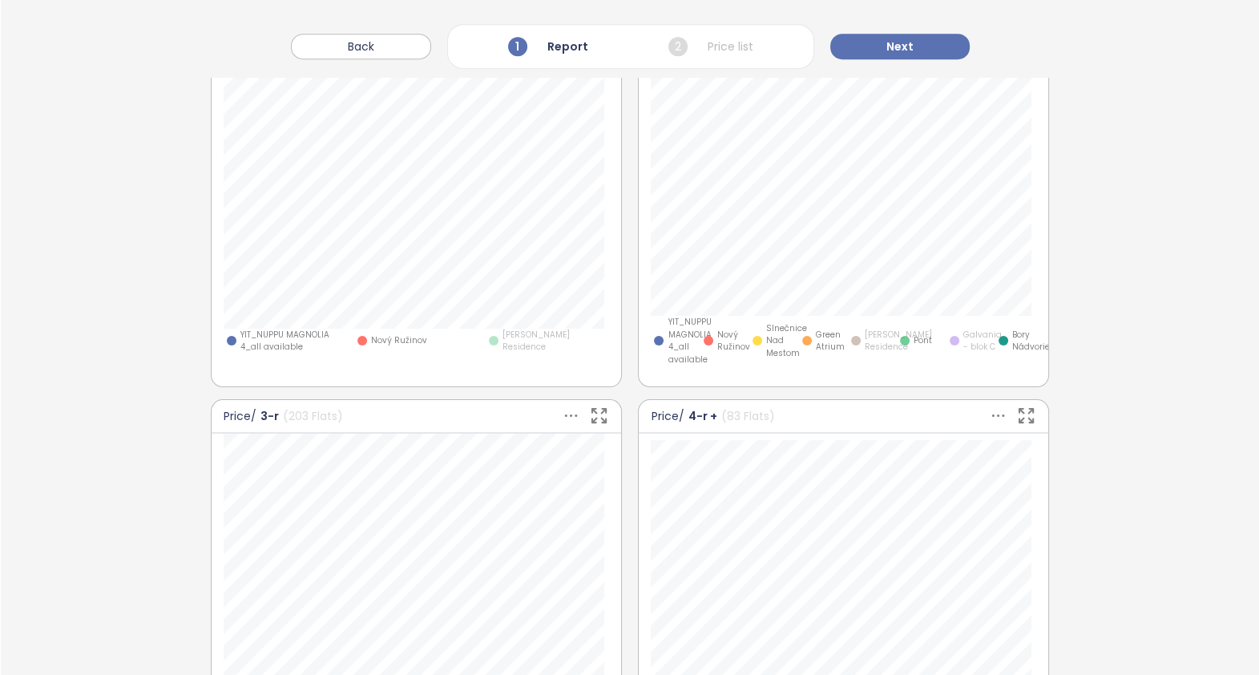
scroll to position [1182, 0]
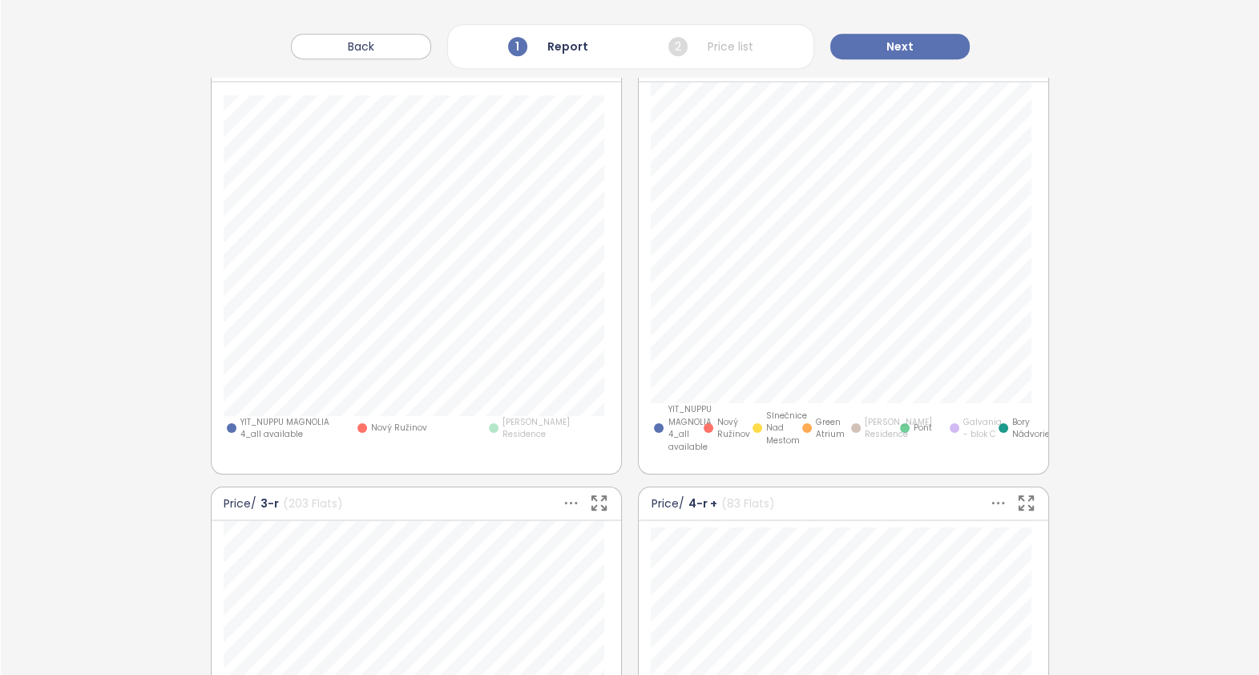
click at [556, 441] on span "Olivia Residence" at bounding box center [556, 428] width 107 height 25
click at [964, 441] on span "Galvania - blok C" at bounding box center [982, 428] width 38 height 25
click at [988, 75] on icon at bounding box center [998, 65] width 20 height 20
click at [655, 454] on div "YIT_NUPPU MAGNOLIA 4_all available" at bounding box center [671, 428] width 41 height 50
click at [865, 441] on span "Olivia Residence" at bounding box center [898, 428] width 67 height 25
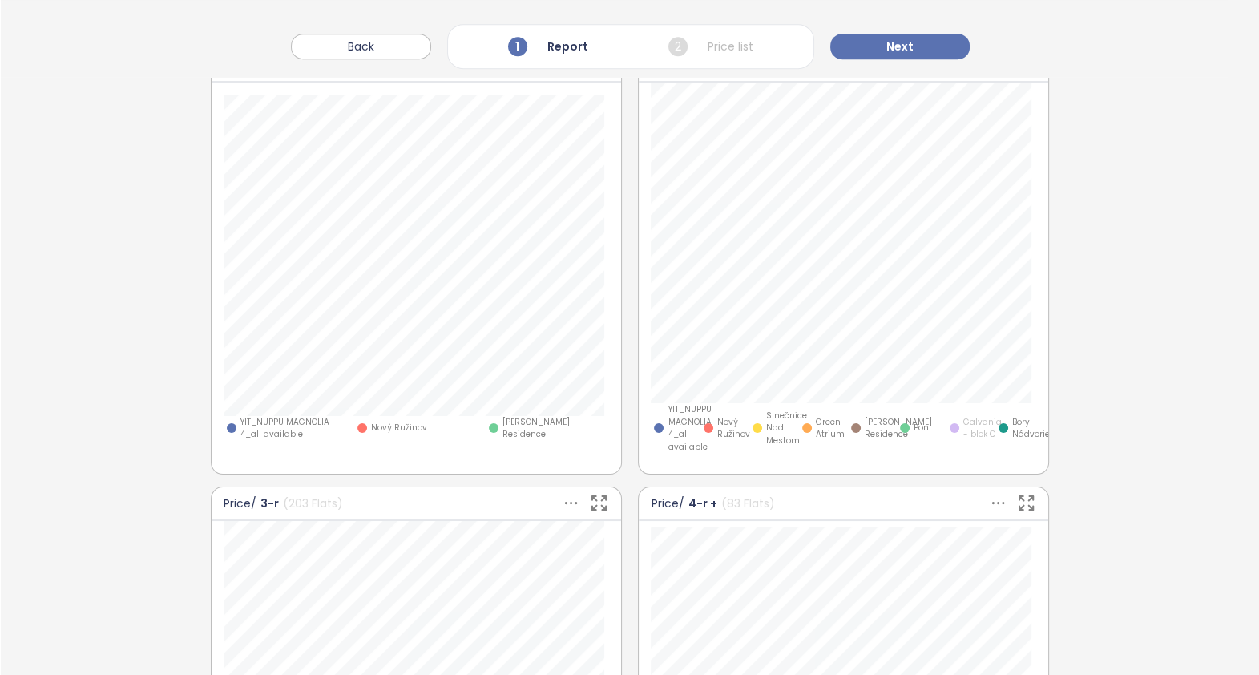
click at [963, 441] on span "Galvania - blok C" at bounding box center [982, 428] width 38 height 25
click at [936, 43] on button "Next" at bounding box center [899, 47] width 139 height 26
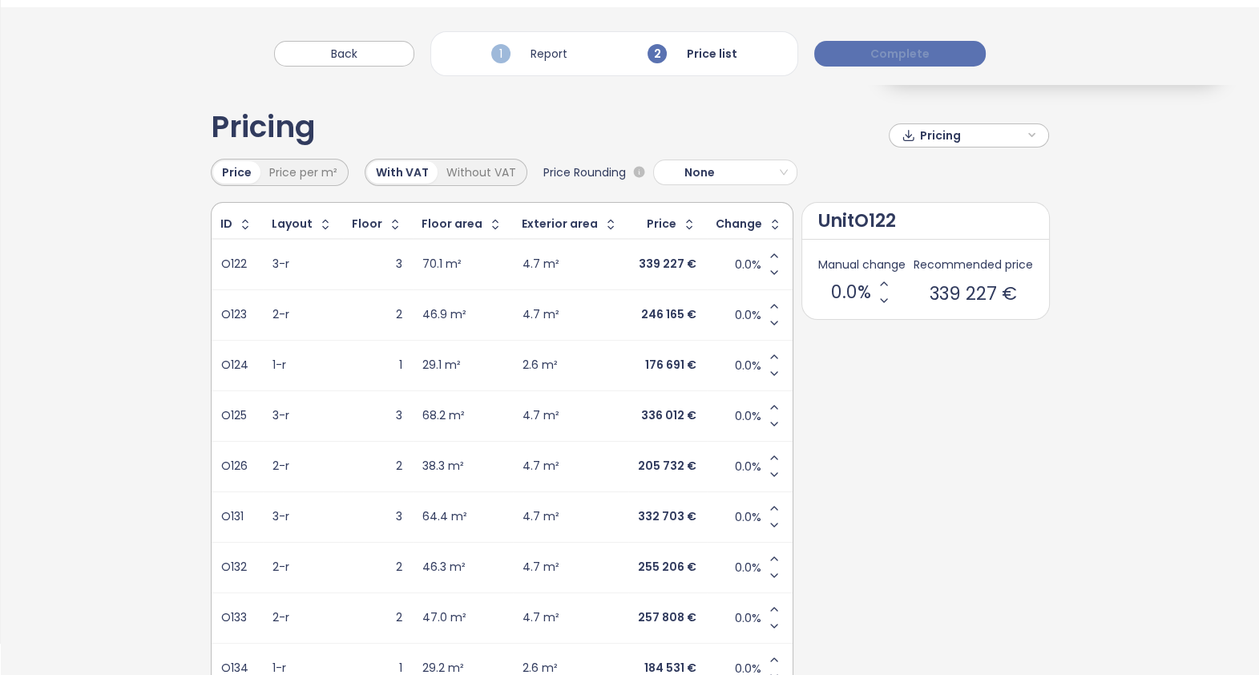
scroll to position [0, 0]
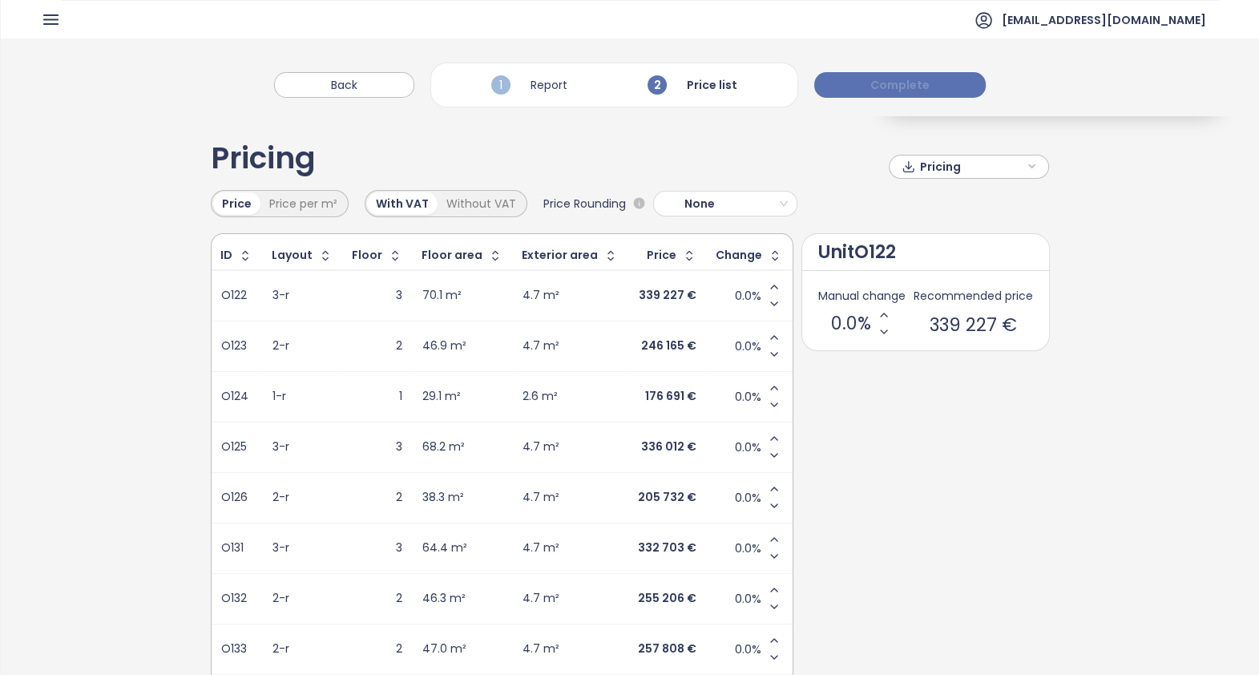
click at [898, 80] on span "Complete" at bounding box center [899, 85] width 59 height 18
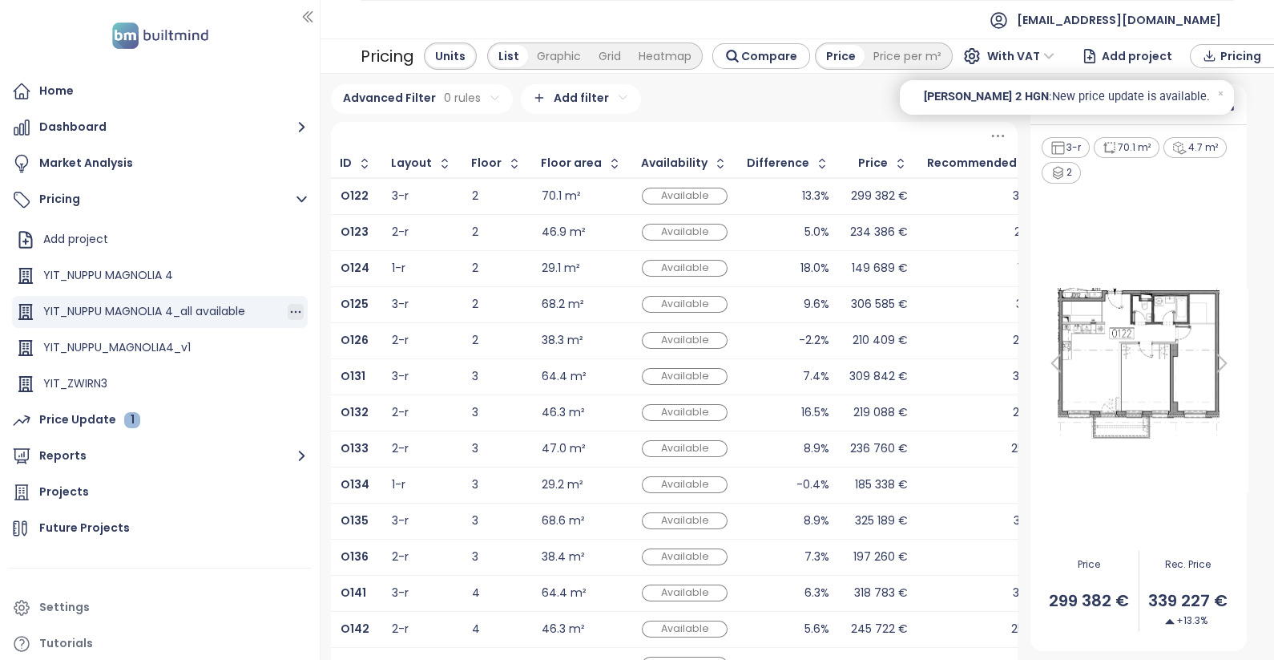
click at [288, 310] on icon "button" at bounding box center [296, 312] width 16 height 16
click at [328, 256] on button "Edit" at bounding box center [336, 258] width 71 height 20
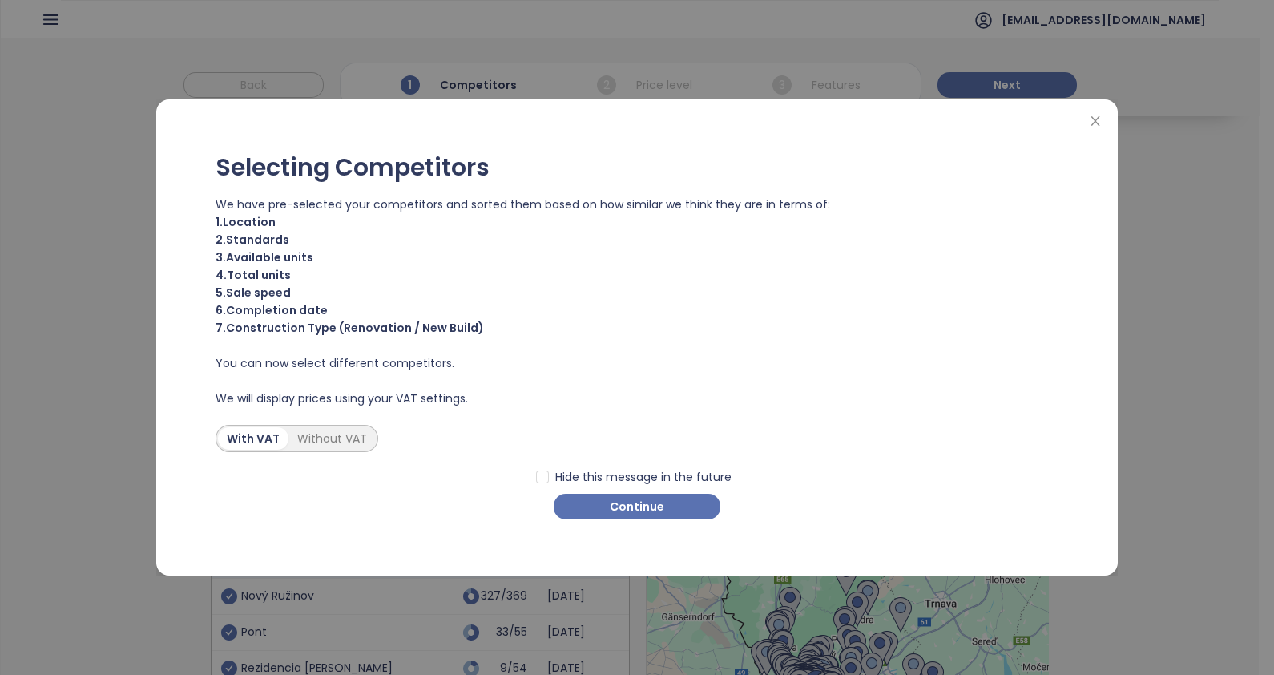
click at [337, 433] on div "Without VAT" at bounding box center [332, 438] width 87 height 22
click at [640, 507] on span "Continue" at bounding box center [637, 507] width 55 height 18
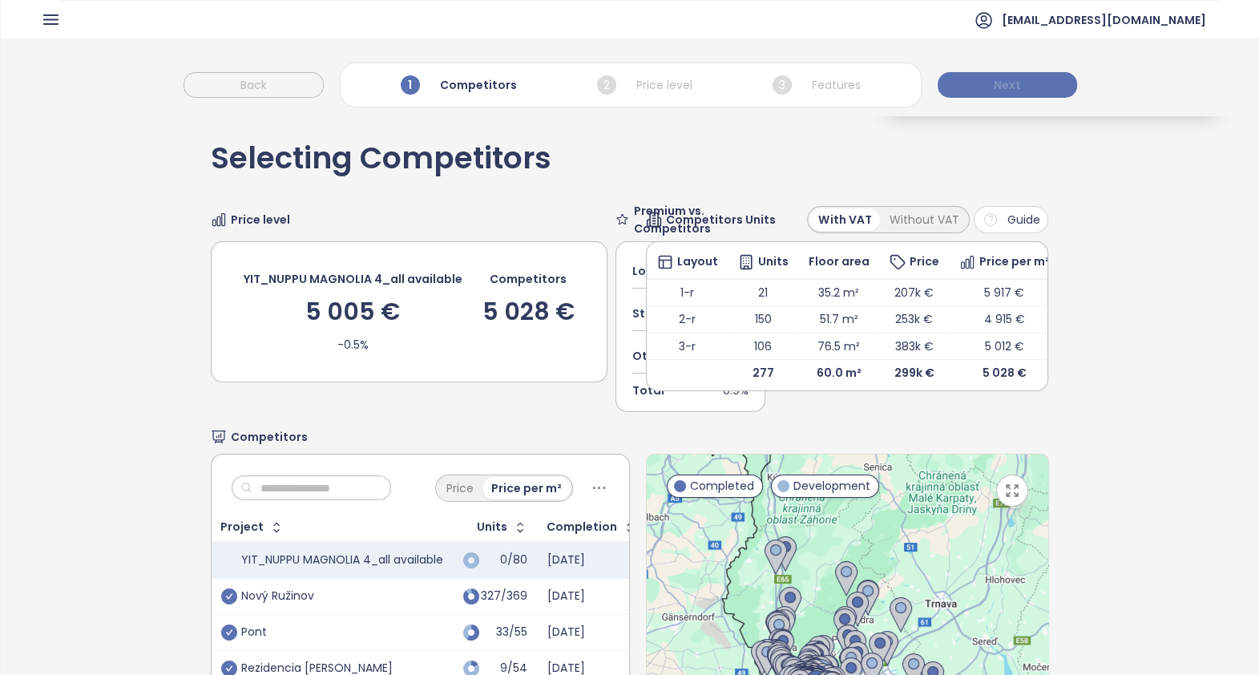
click at [1029, 80] on button "Next" at bounding box center [1007, 85] width 139 height 26
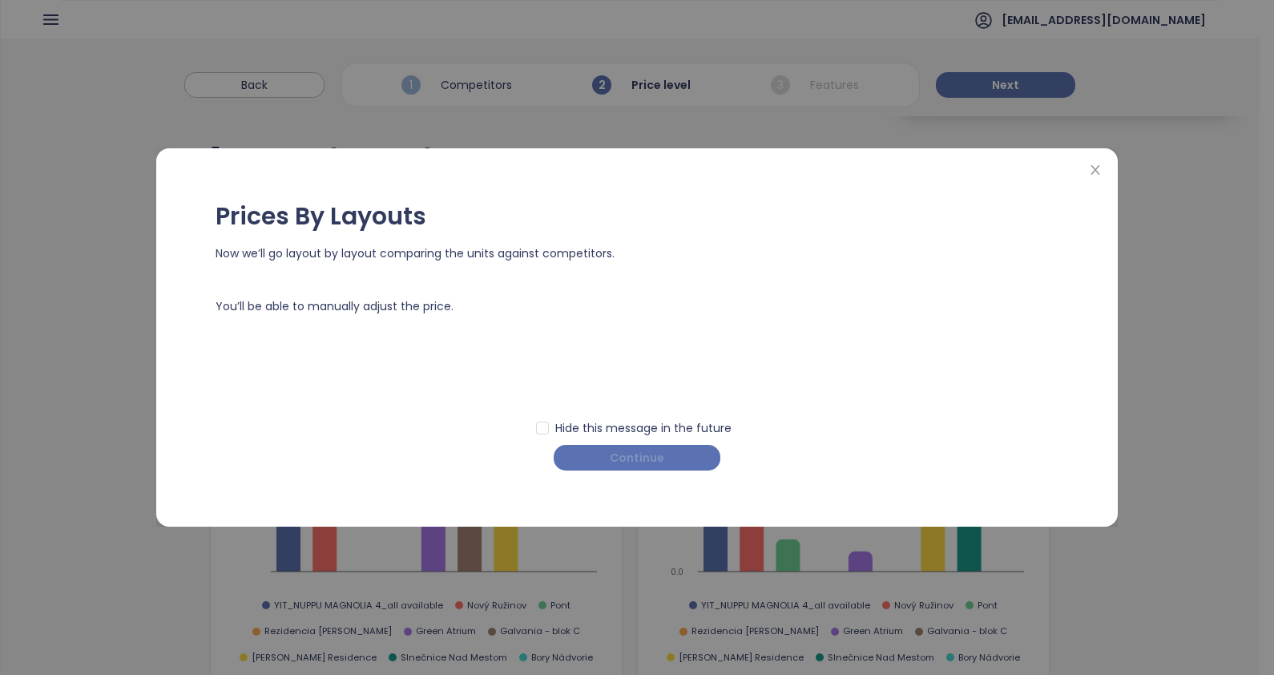
click at [681, 449] on button "Continue" at bounding box center [637, 458] width 167 height 26
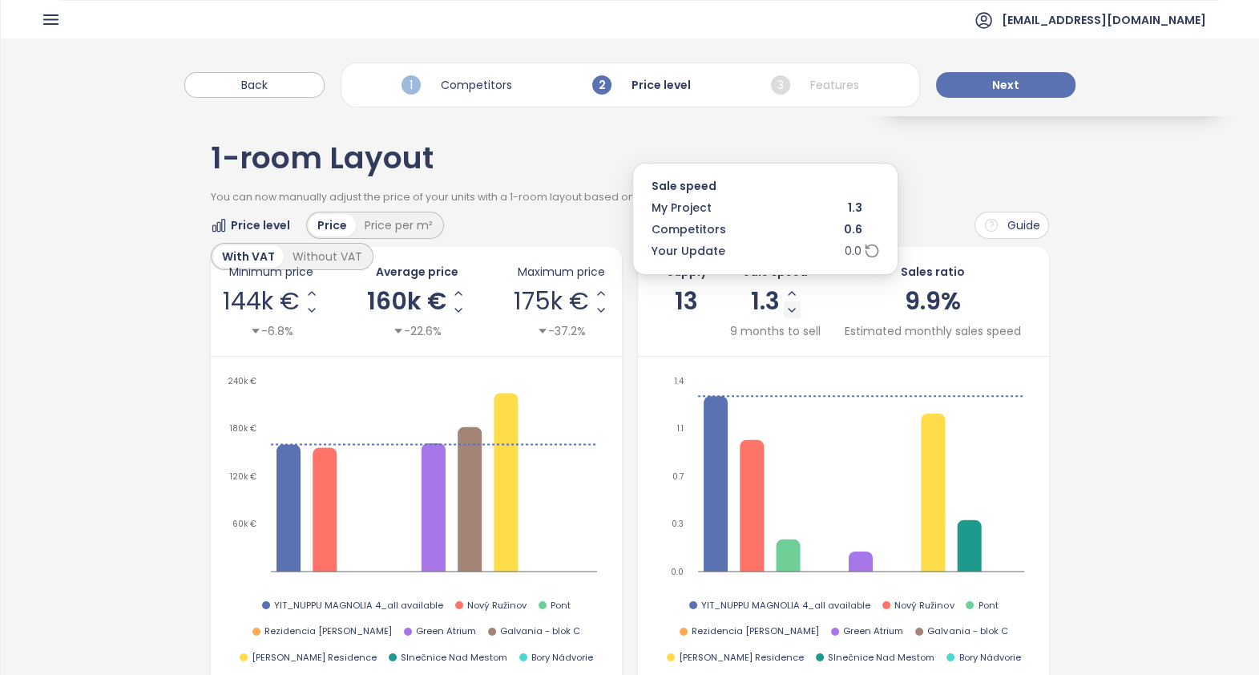
click at [786, 309] on icon "Decrease Sale Speed - Monthly" at bounding box center [792, 310] width 13 height 13
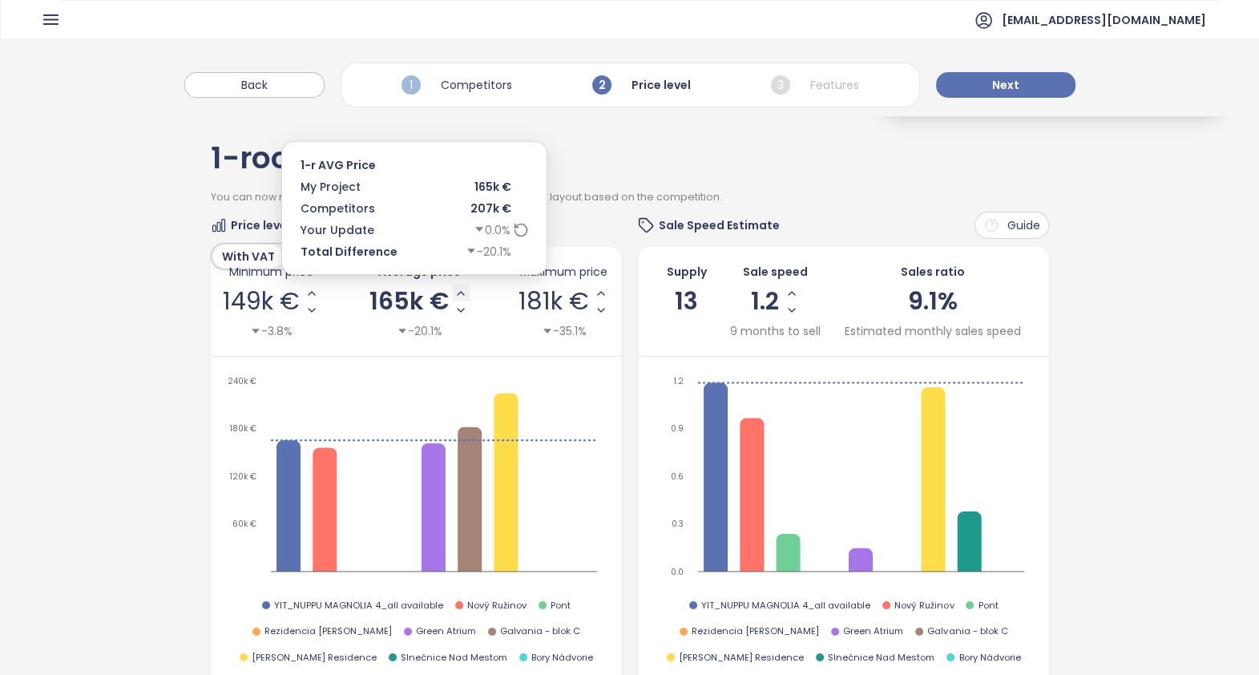
click at [453, 295] on button "Increase AVG Price" at bounding box center [461, 293] width 17 height 17
click at [450, 297] on icon "Increase AVG Price" at bounding box center [456, 293] width 13 height 13
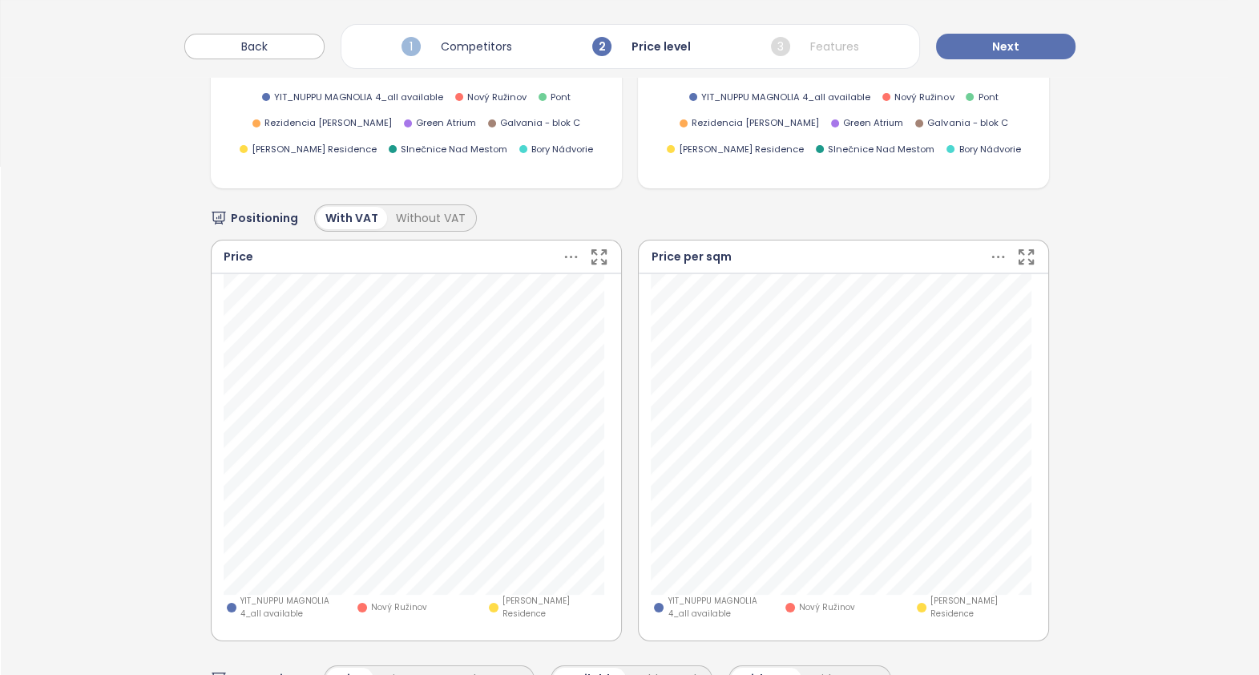
scroll to position [505, 0]
click at [564, 254] on icon at bounding box center [571, 260] width 20 height 20
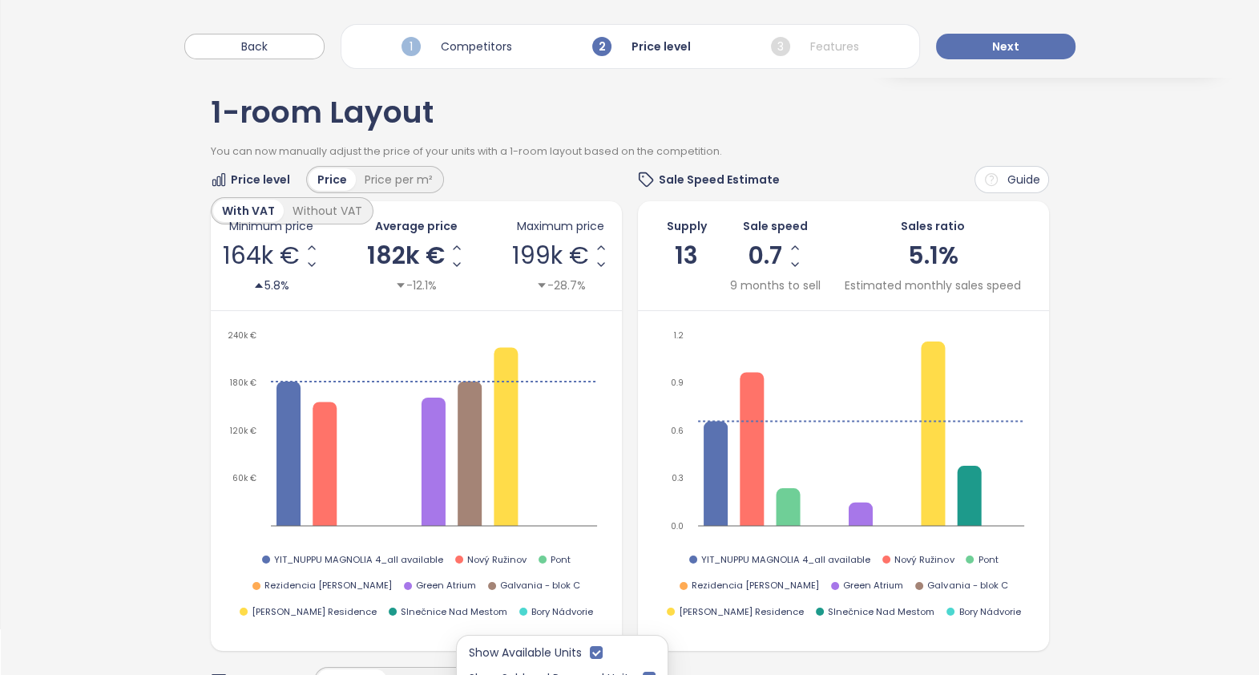
scroll to position [44, 0]
click at [1000, 52] on span "Next" at bounding box center [1005, 47] width 27 height 18
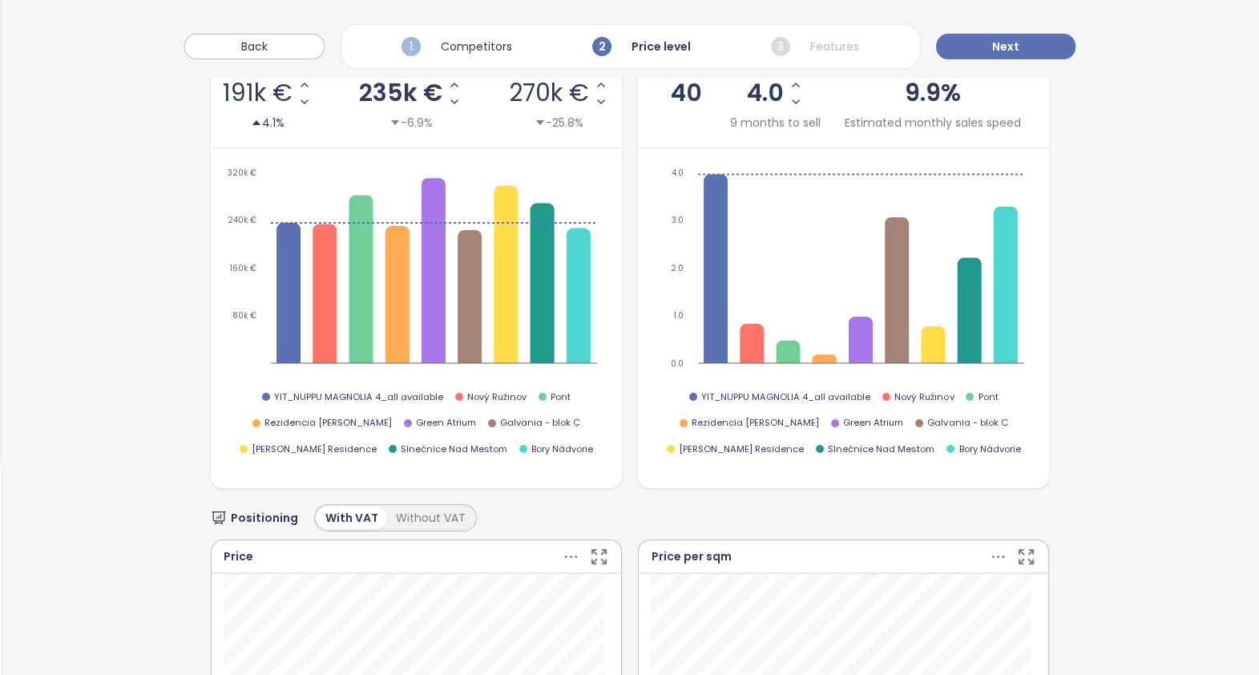
scroll to position [196, 0]
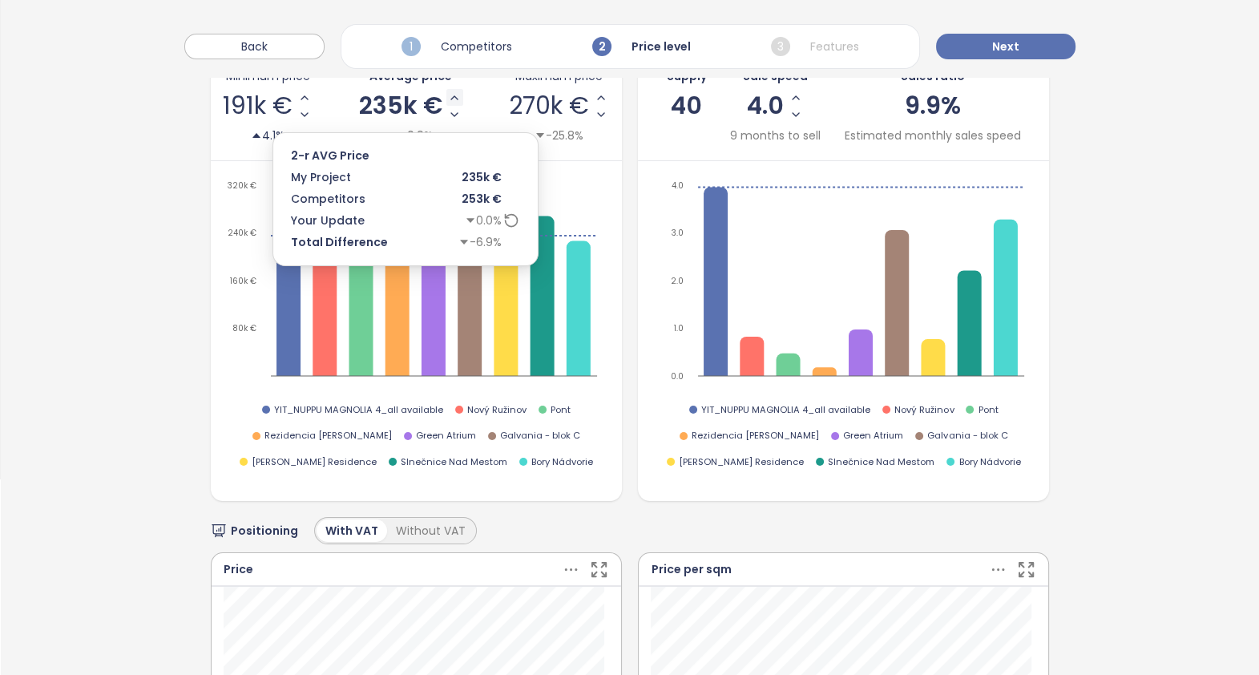
click at [451, 98] on icon "Increase AVG Price" at bounding box center [454, 97] width 6 height 3
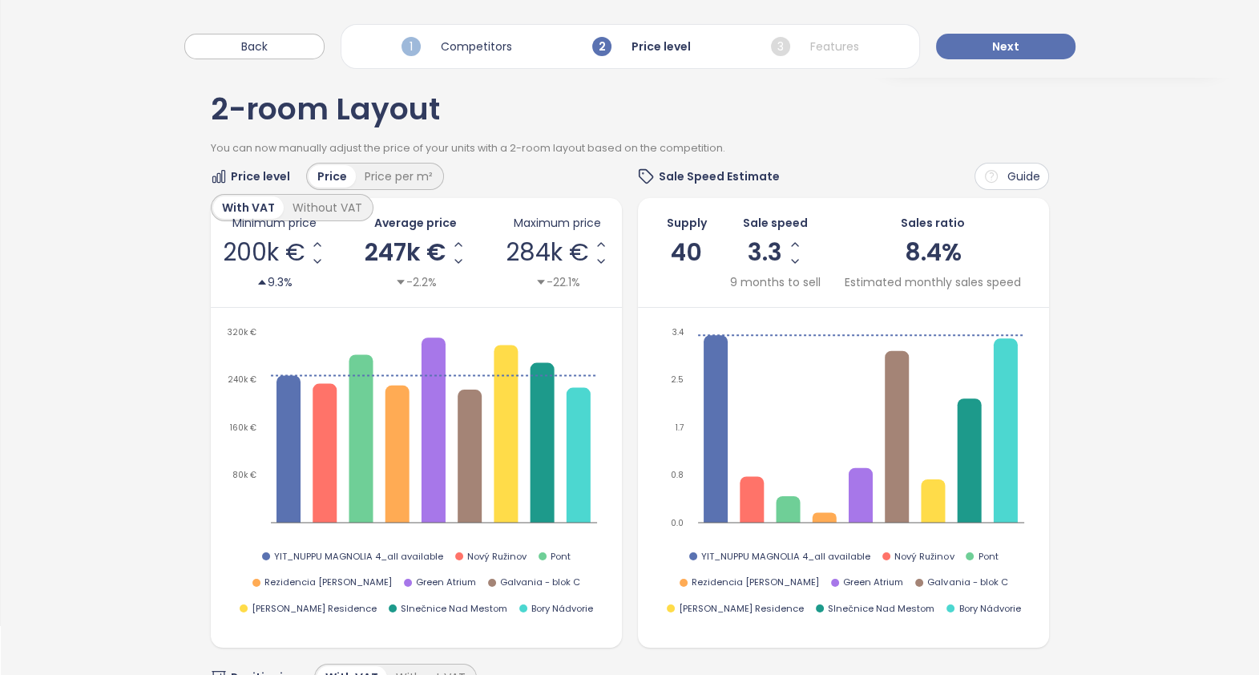
scroll to position [0, 0]
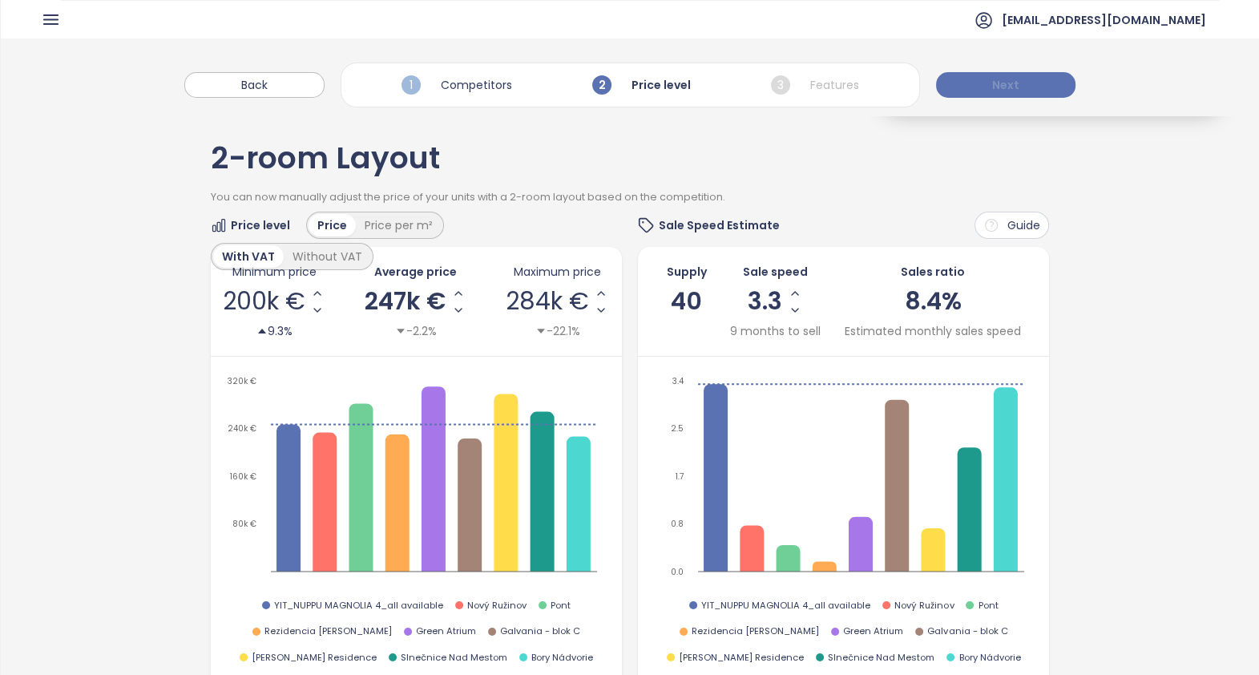
click at [1026, 91] on button "Next" at bounding box center [1005, 85] width 139 height 26
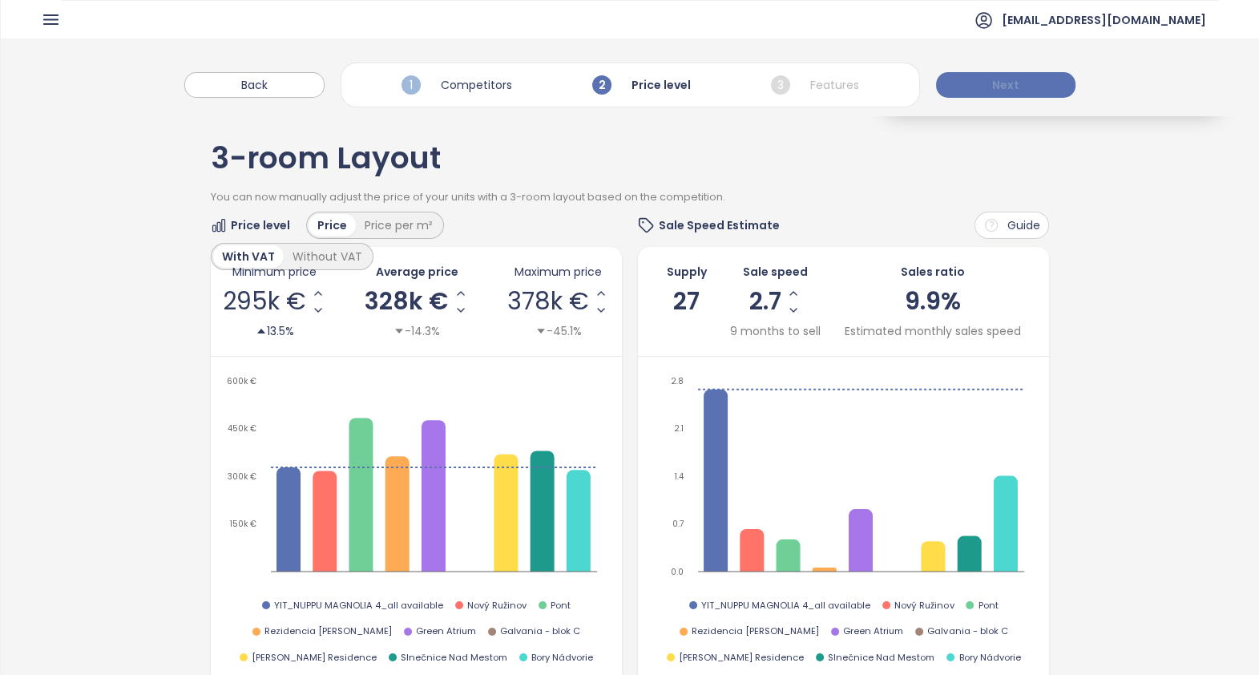
click at [1014, 88] on span "Next" at bounding box center [1005, 85] width 27 height 18
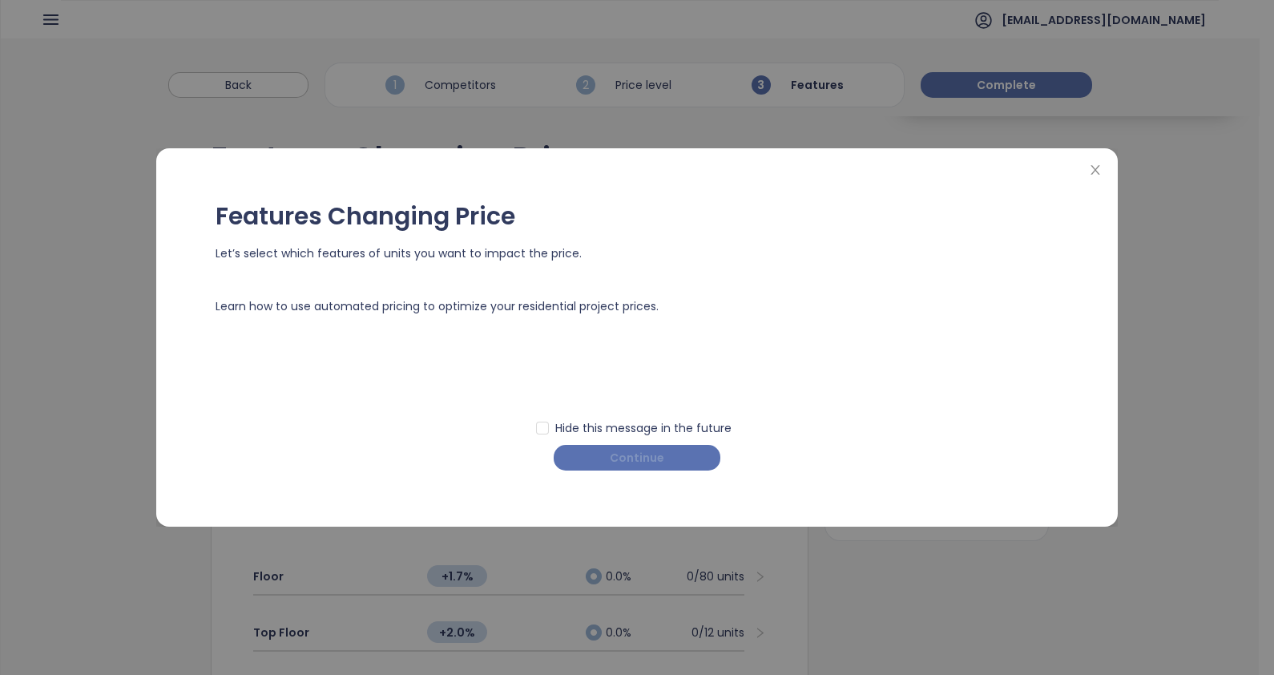
click at [637, 459] on span "Continue" at bounding box center [637, 458] width 55 height 18
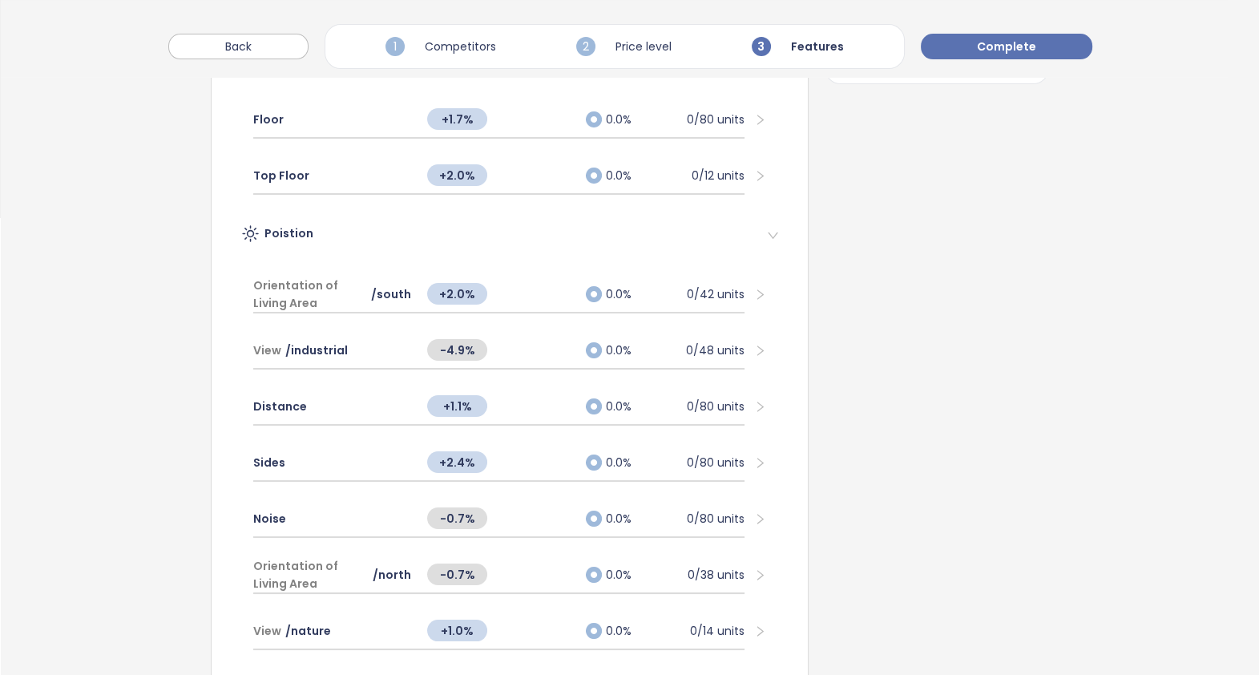
scroll to position [471, 0]
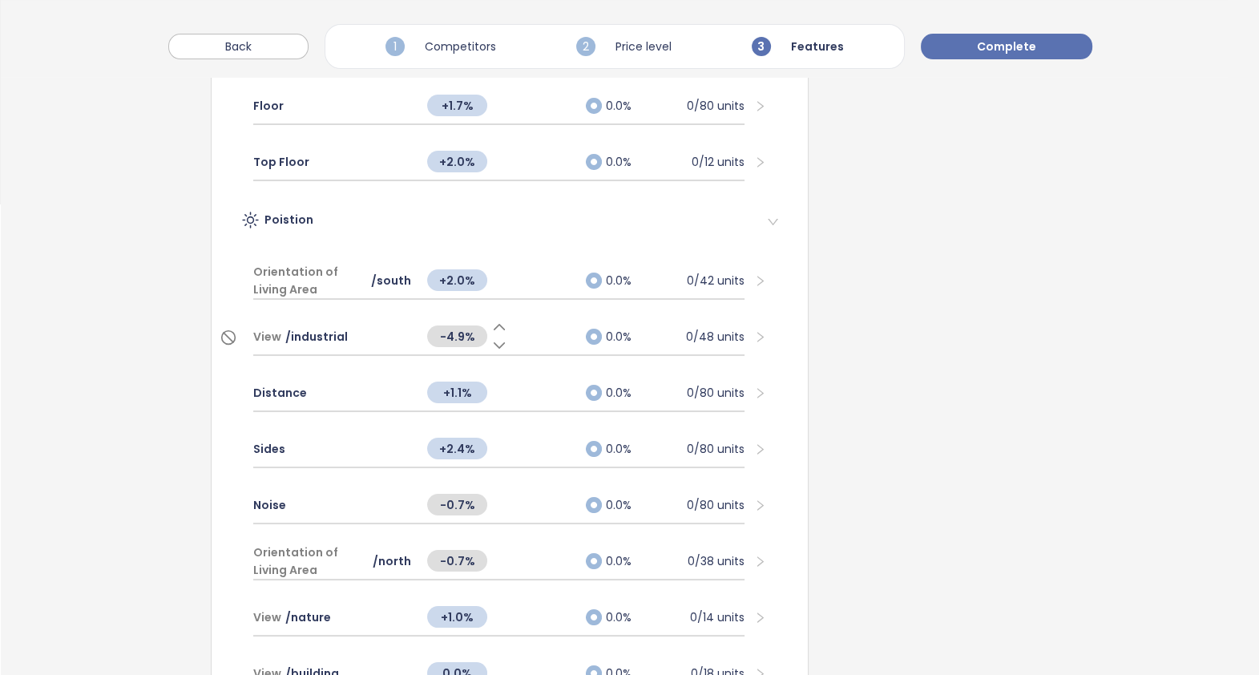
click at [495, 345] on icon at bounding box center [499, 345] width 16 height 16
click at [491, 330] on icon at bounding box center [499, 327] width 16 height 16
click at [1019, 44] on span "Complete" at bounding box center [1006, 47] width 59 height 18
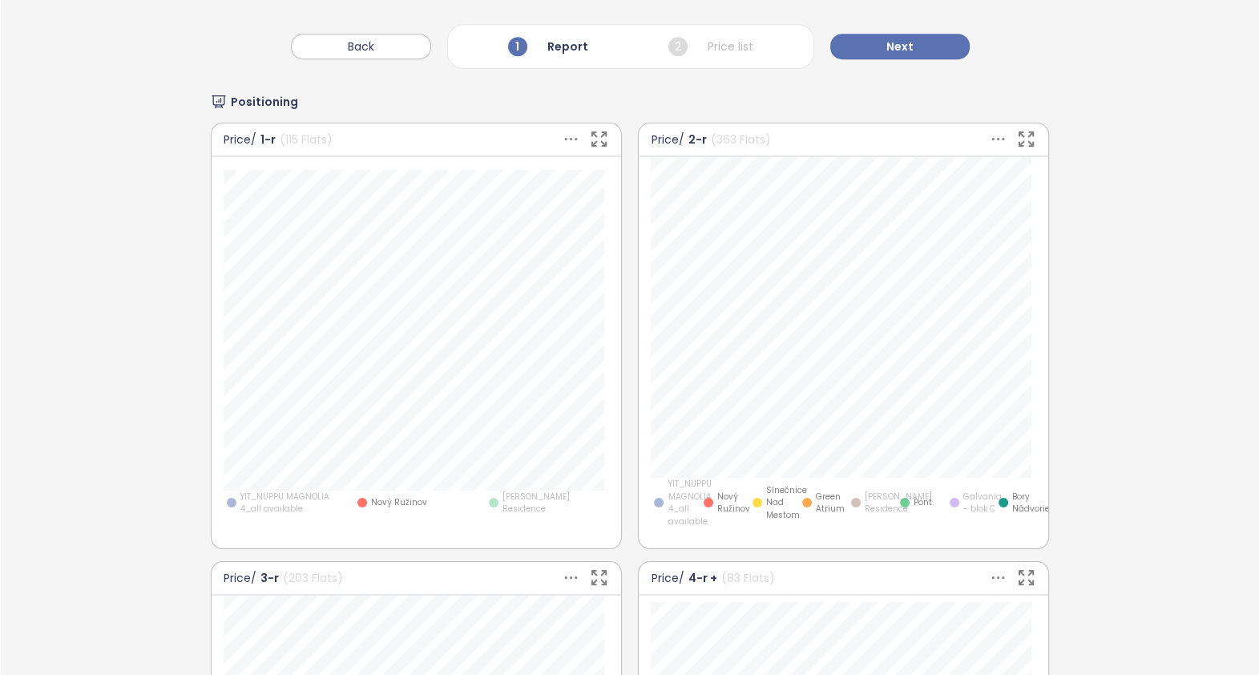
scroll to position [1117, 0]
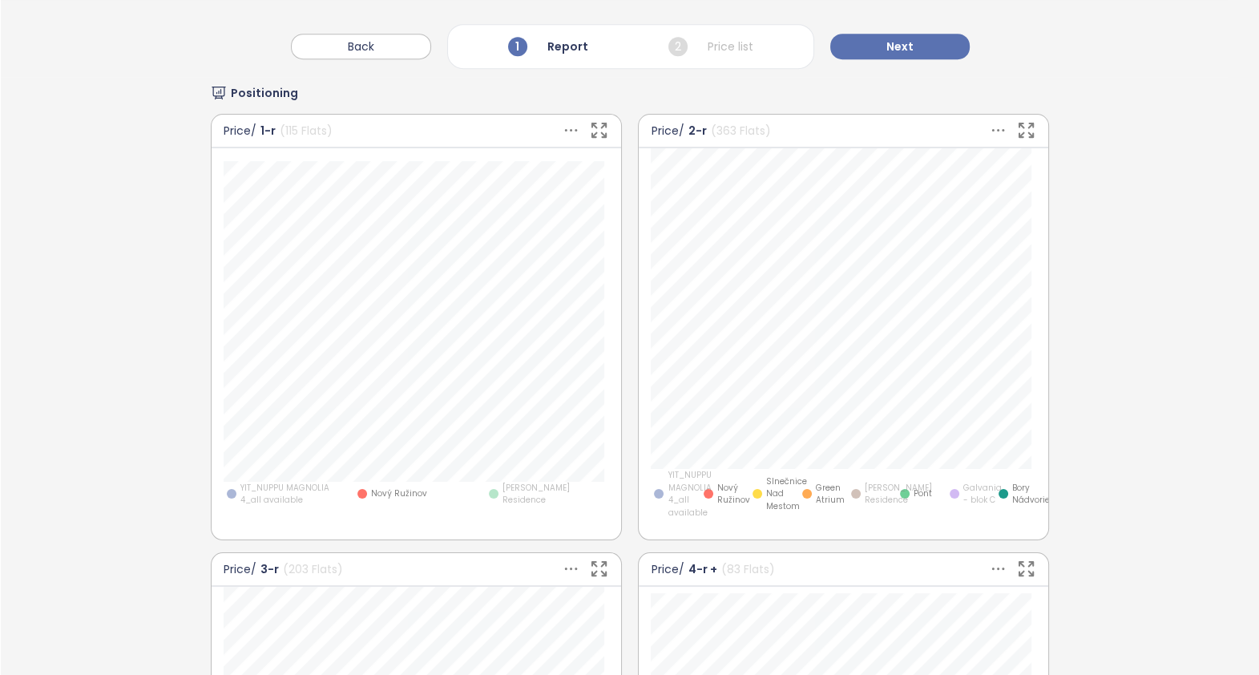
click at [286, 507] on span "YIT_NUPPU MAGNOLIA 4_all available" at bounding box center [293, 494] width 107 height 25
click at [510, 507] on span "Olivia Residence" at bounding box center [556, 494] width 107 height 25
click at [561, 140] on icon at bounding box center [571, 130] width 20 height 20
click at [254, 507] on span "YIT_NUPPU MAGNOLIA 4_all available" at bounding box center [293, 494] width 107 height 25
click at [513, 507] on span "Olivia Residence" at bounding box center [556, 494] width 107 height 25
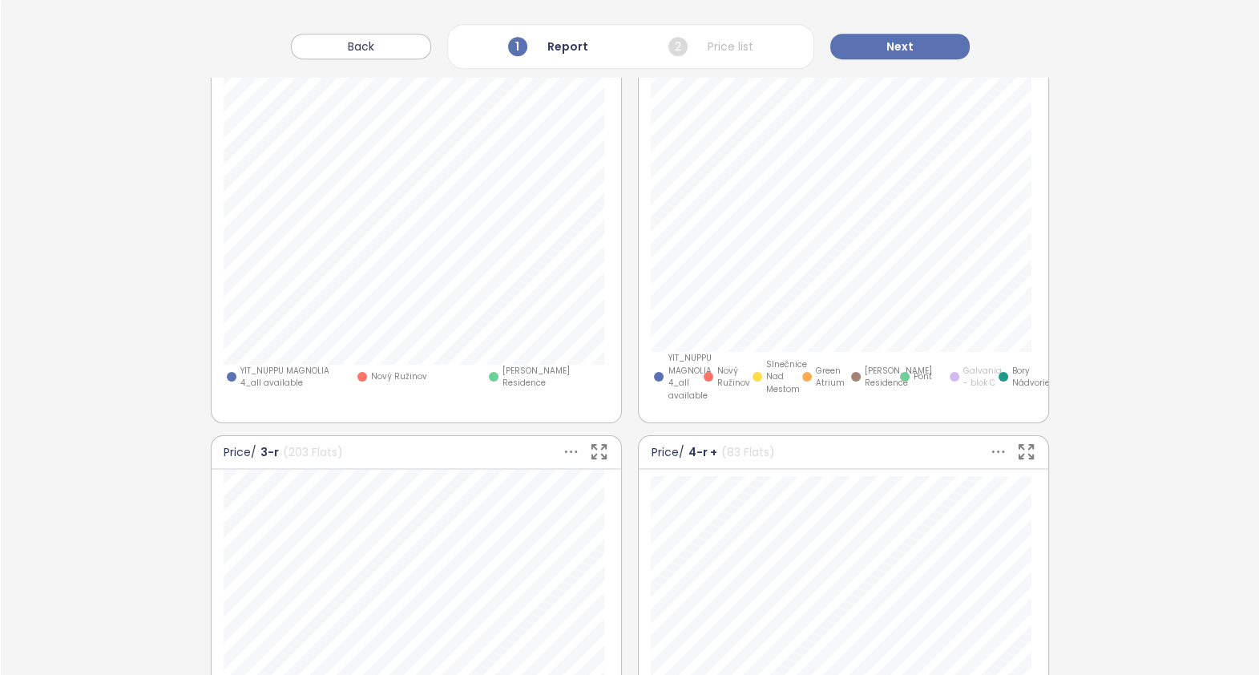
scroll to position [1208, 0]
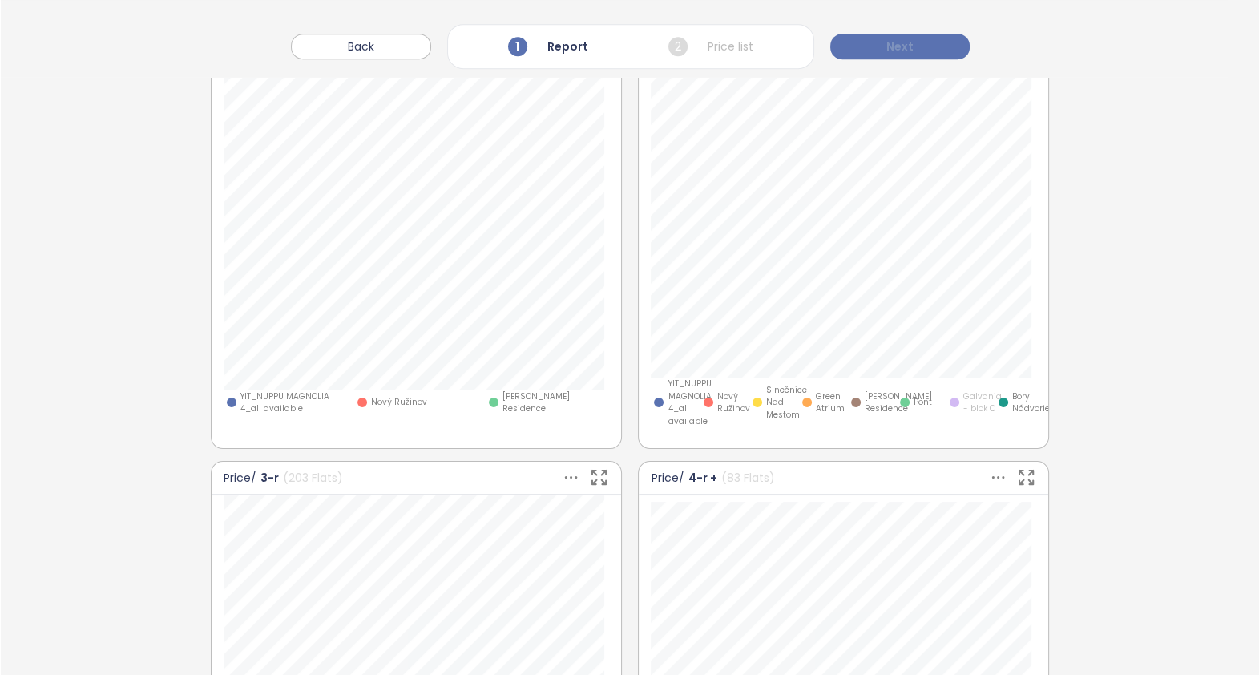
click at [912, 50] on button "Next" at bounding box center [899, 47] width 139 height 26
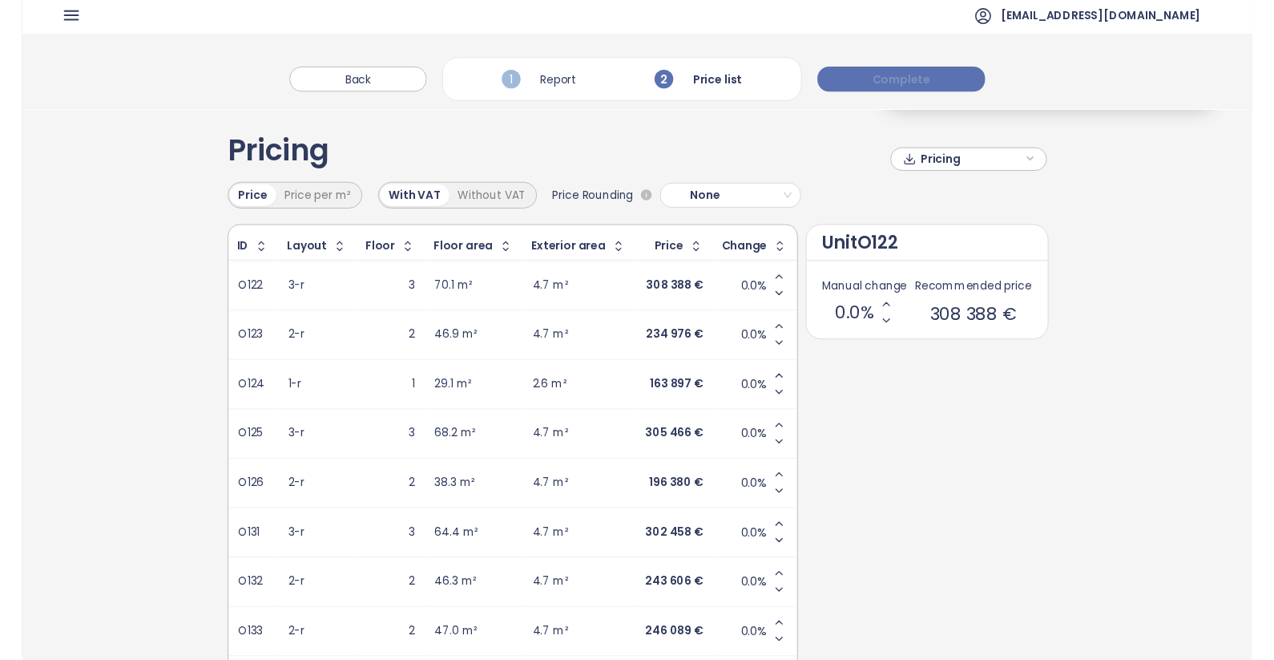
scroll to position [0, 0]
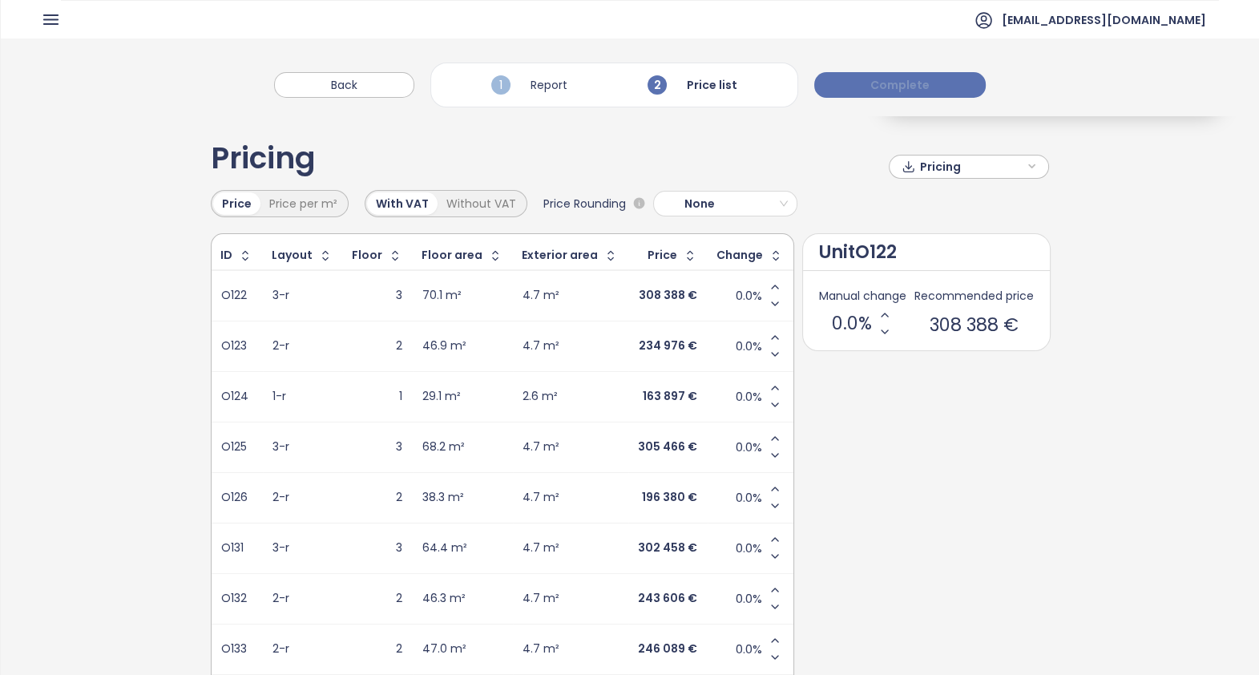
click at [923, 84] on span "Complete" at bounding box center [899, 85] width 59 height 18
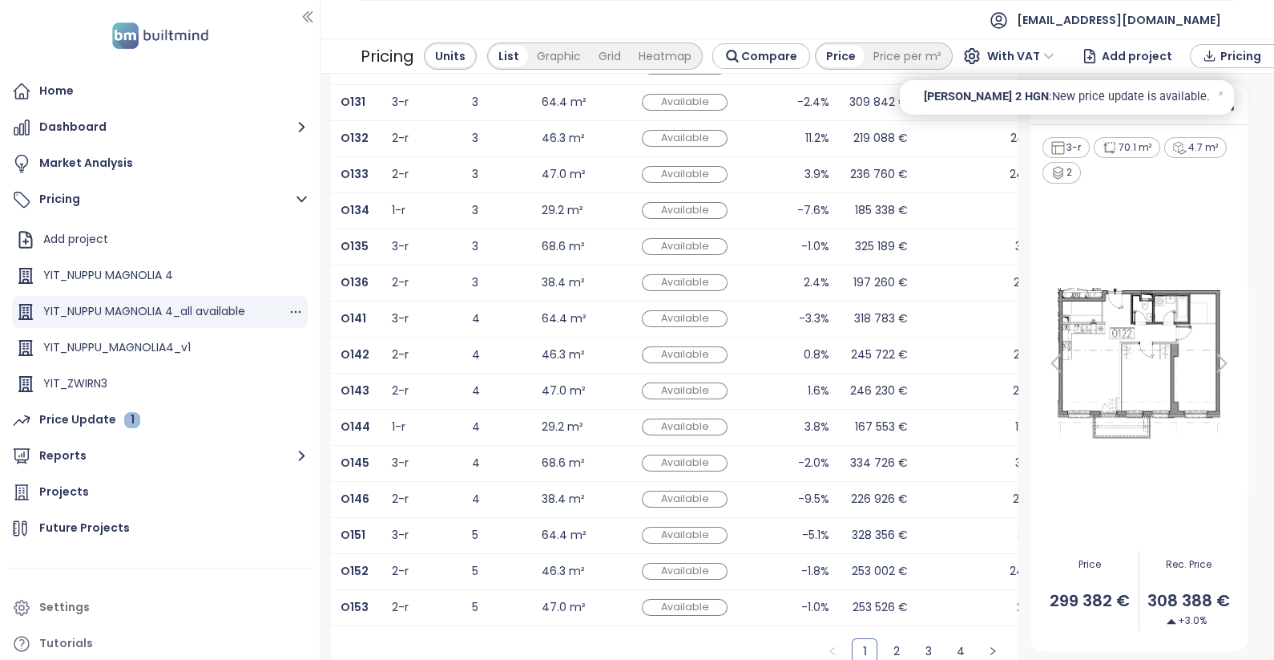
click at [227, 317] on div "YIT_NUPPU MAGNOLIA 4_all available" at bounding box center [144, 311] width 202 height 20
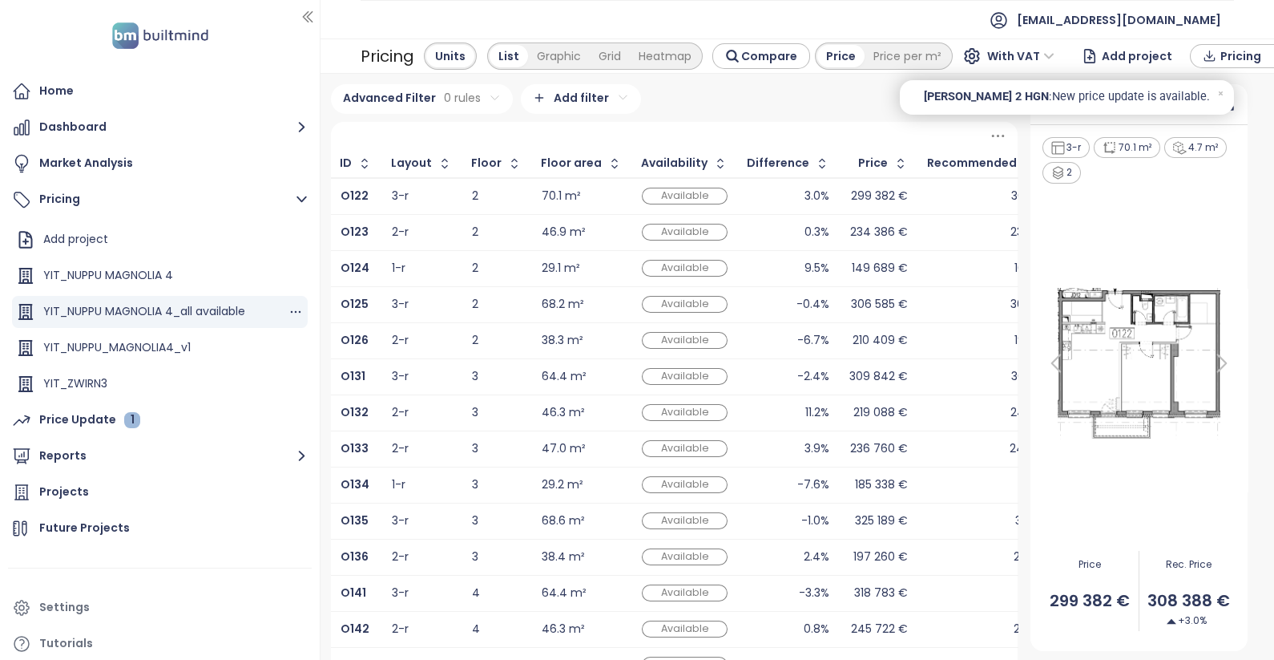
click at [241, 302] on div "YIT_NUPPU MAGNOLIA 4_all available" at bounding box center [144, 311] width 202 height 20
click at [165, 280] on div "YIT_NUPPU MAGNOLIA 4" at bounding box center [108, 275] width 130 height 20
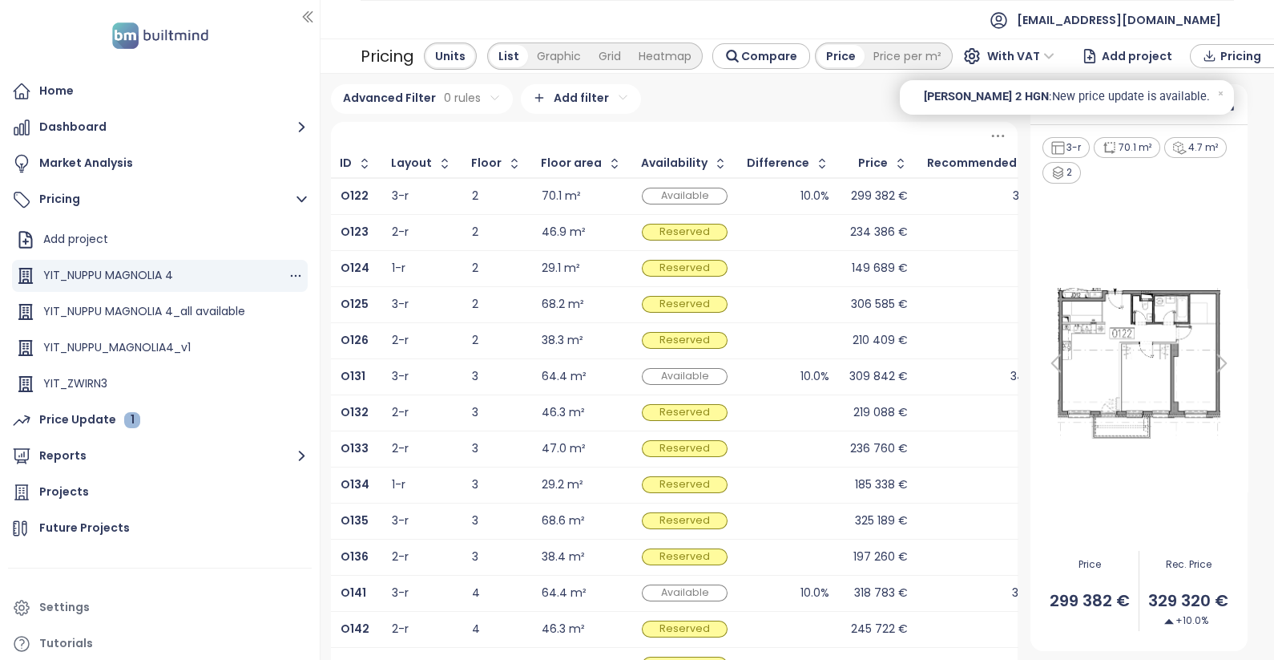
click at [165, 280] on div "YIT_NUPPU MAGNOLIA 4" at bounding box center [108, 275] width 130 height 20
